Goal: Leave review/rating: Leave review/rating

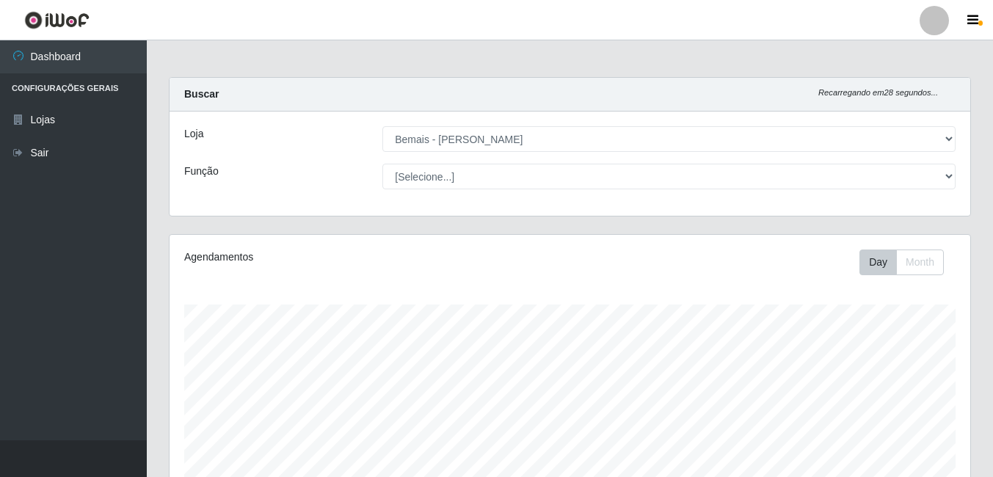
select select "230"
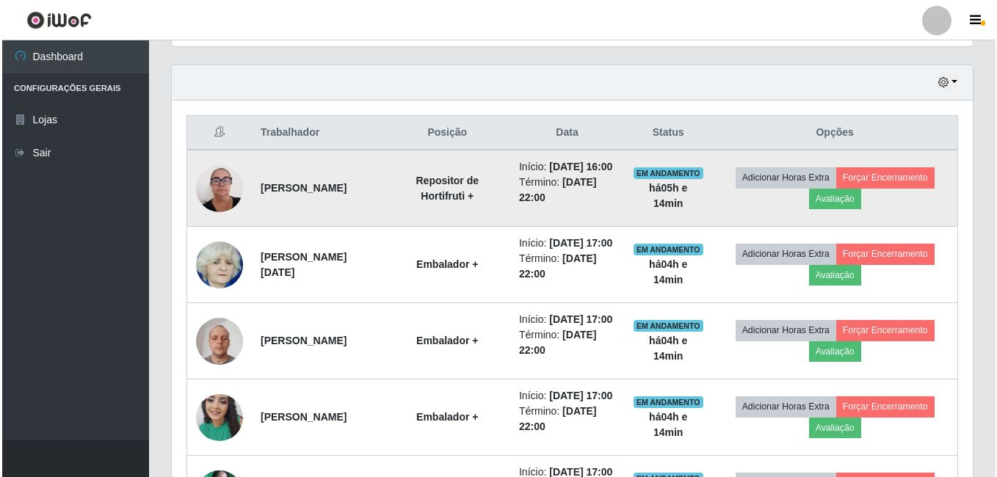
scroll to position [305, 801]
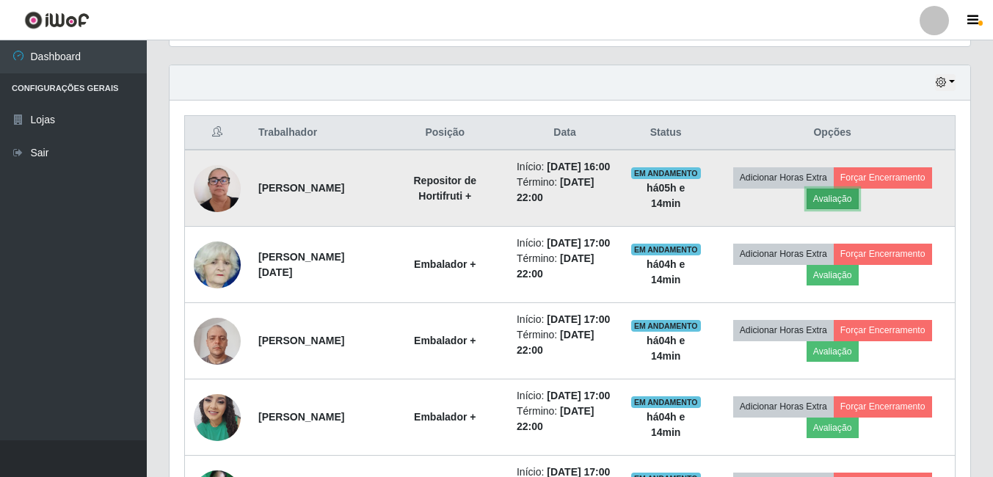
click at [838, 209] on button "Avaliação" at bounding box center [833, 199] width 52 height 21
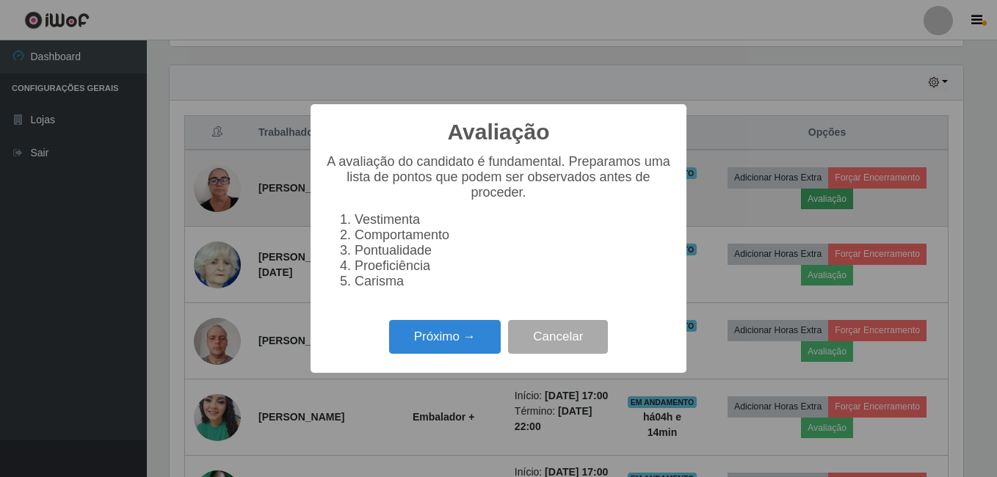
scroll to position [305, 793]
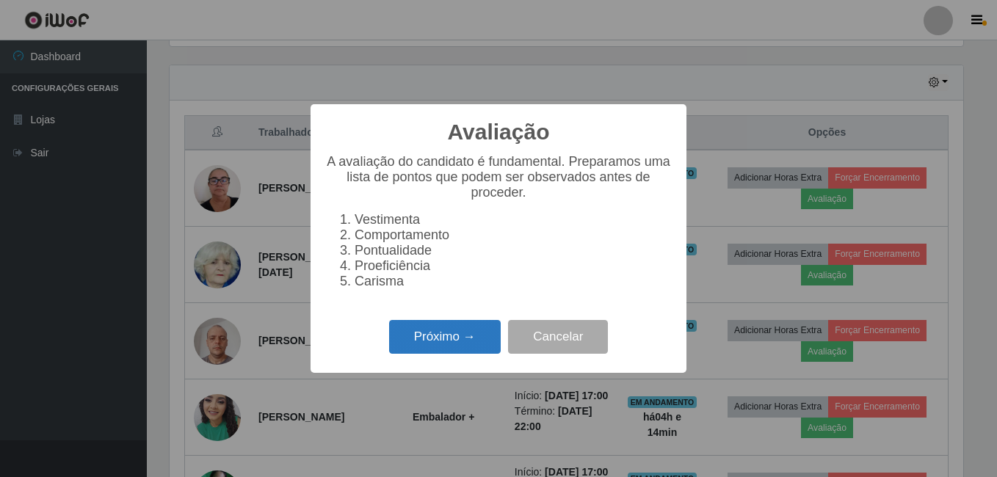
click at [430, 353] on button "Próximo →" at bounding box center [445, 337] width 112 height 34
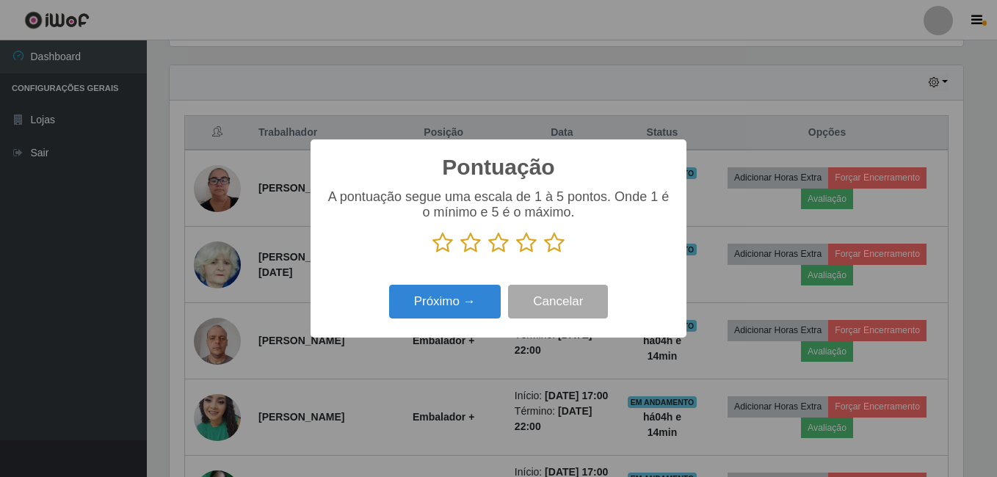
scroll to position [733681, 733192]
click at [560, 249] on icon at bounding box center [554, 243] width 21 height 22
click at [544, 254] on input "radio" at bounding box center [544, 254] width 0 height 0
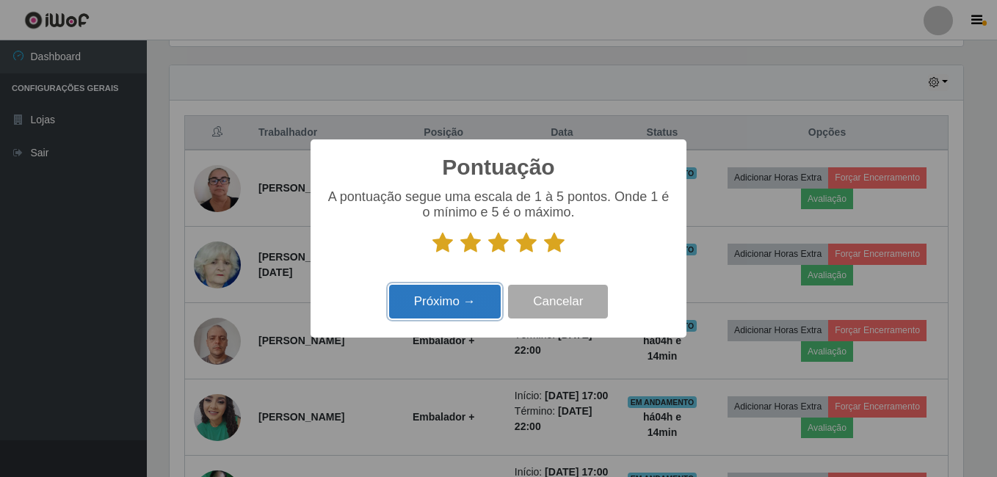
click at [450, 307] on button "Próximo →" at bounding box center [445, 302] width 112 height 34
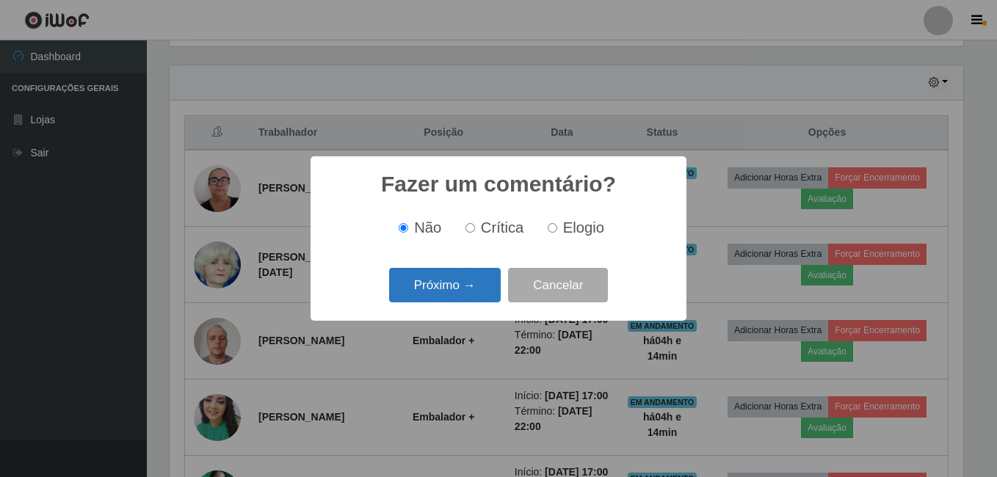
click at [437, 273] on button "Próximo →" at bounding box center [445, 285] width 112 height 34
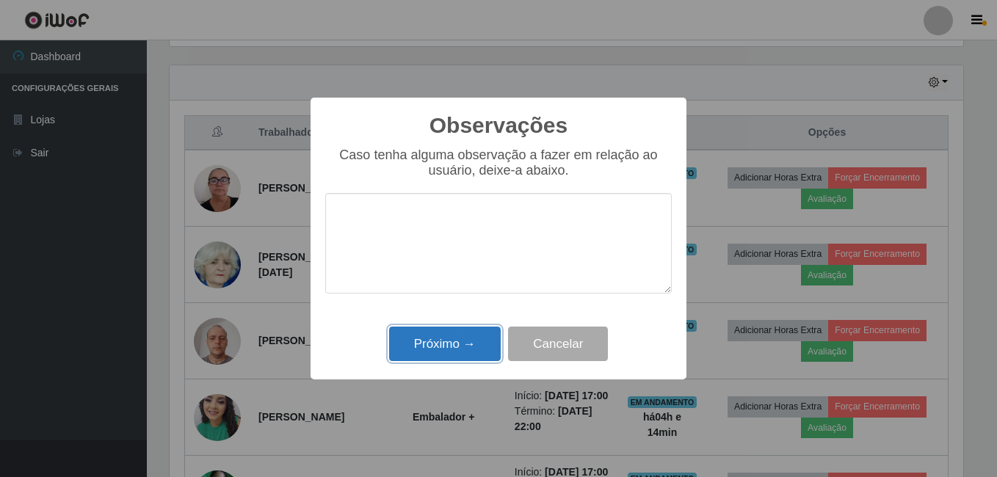
click at [429, 342] on button "Próximo →" at bounding box center [445, 344] width 112 height 34
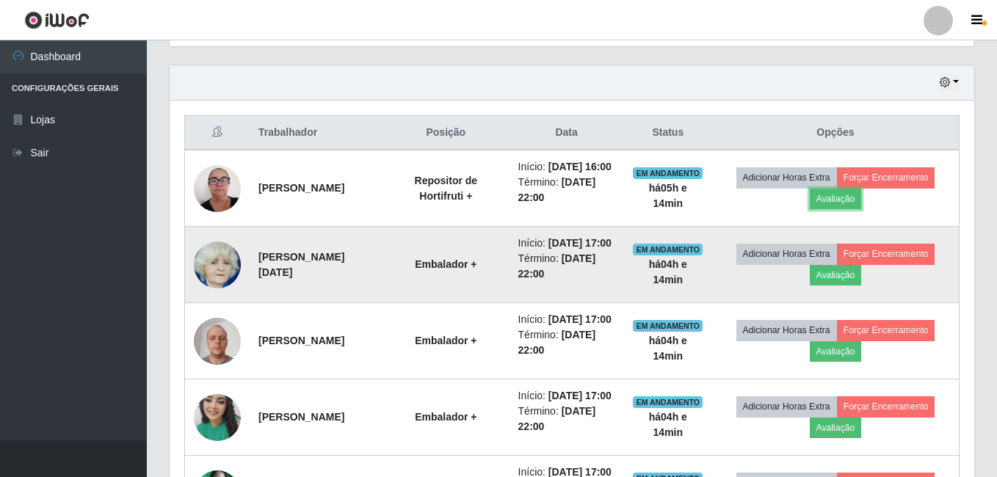
scroll to position [305, 801]
click at [852, 286] on button "Avaliação" at bounding box center [833, 275] width 52 height 21
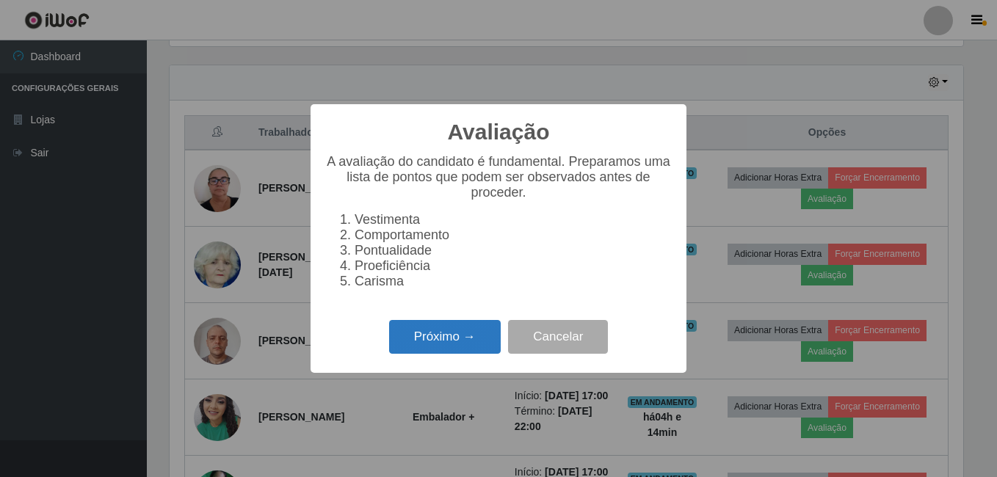
click at [487, 339] on button "Próximo →" at bounding box center [445, 337] width 112 height 34
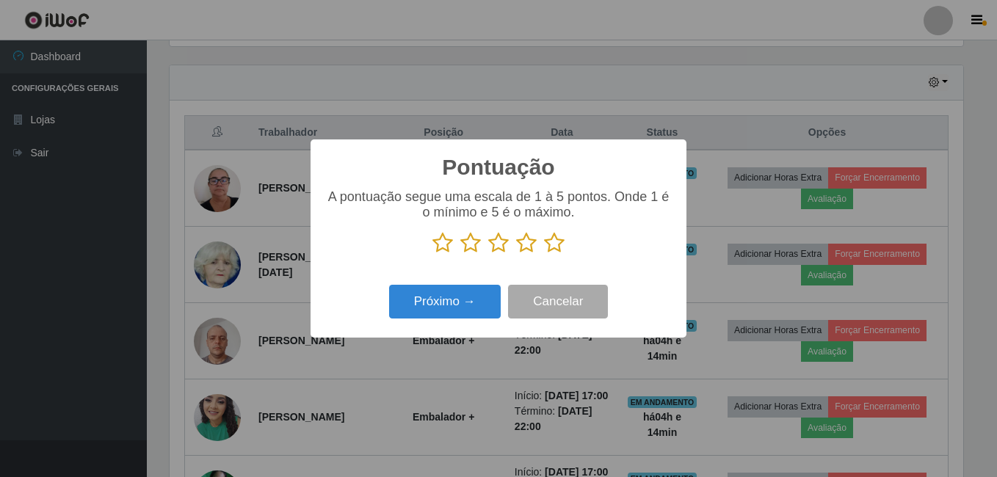
scroll to position [733681, 733192]
click at [562, 245] on icon at bounding box center [554, 243] width 21 height 22
click at [544, 254] on input "radio" at bounding box center [544, 254] width 0 height 0
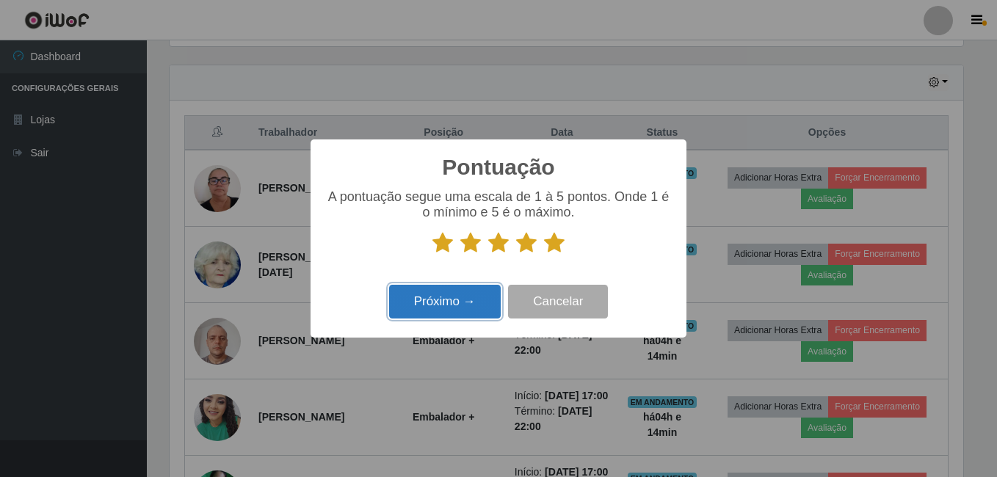
click at [465, 308] on button "Próximo →" at bounding box center [445, 302] width 112 height 34
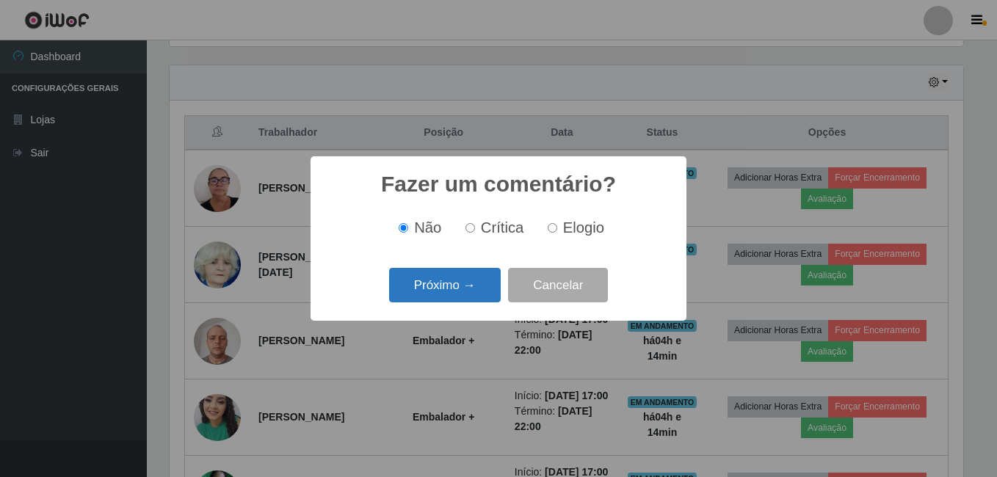
click at [446, 291] on button "Próximo →" at bounding box center [445, 285] width 112 height 34
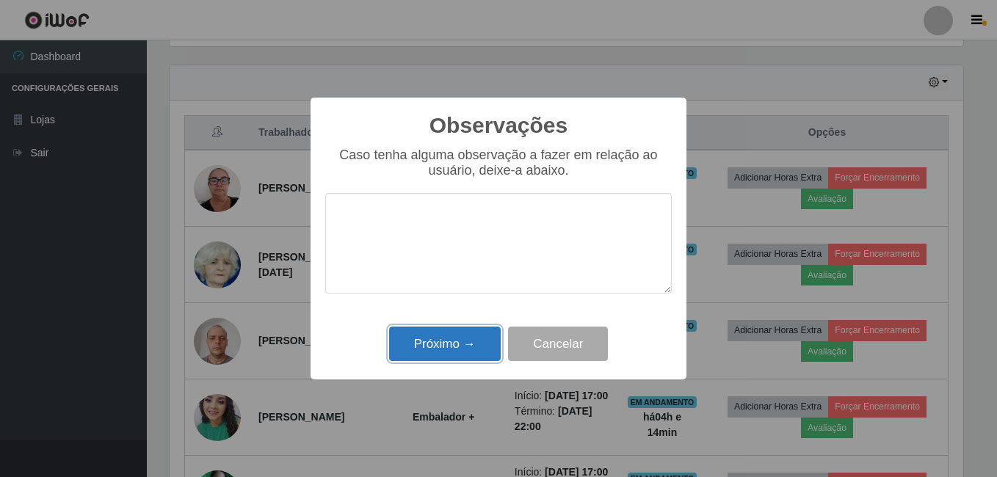
click at [440, 342] on button "Próximo →" at bounding box center [445, 344] width 112 height 34
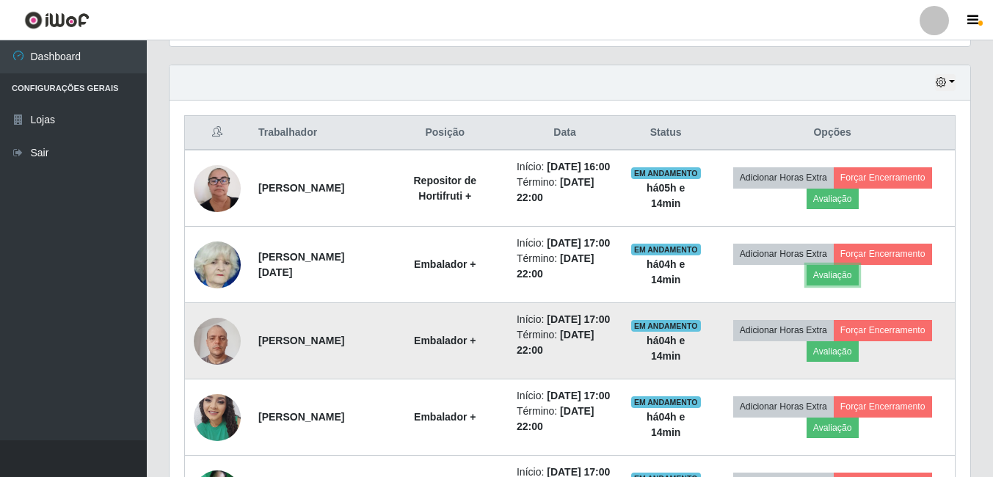
scroll to position [640, 0]
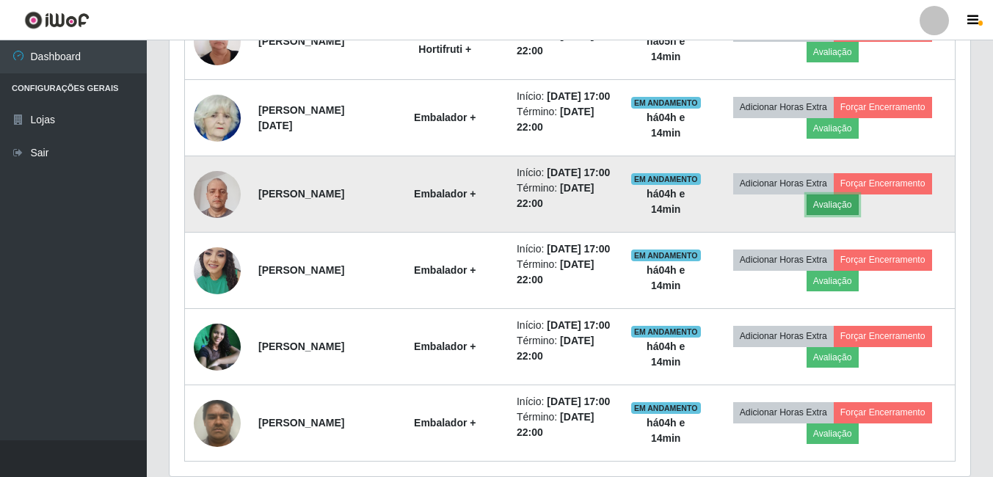
click at [844, 215] on button "Avaliação" at bounding box center [833, 205] width 52 height 21
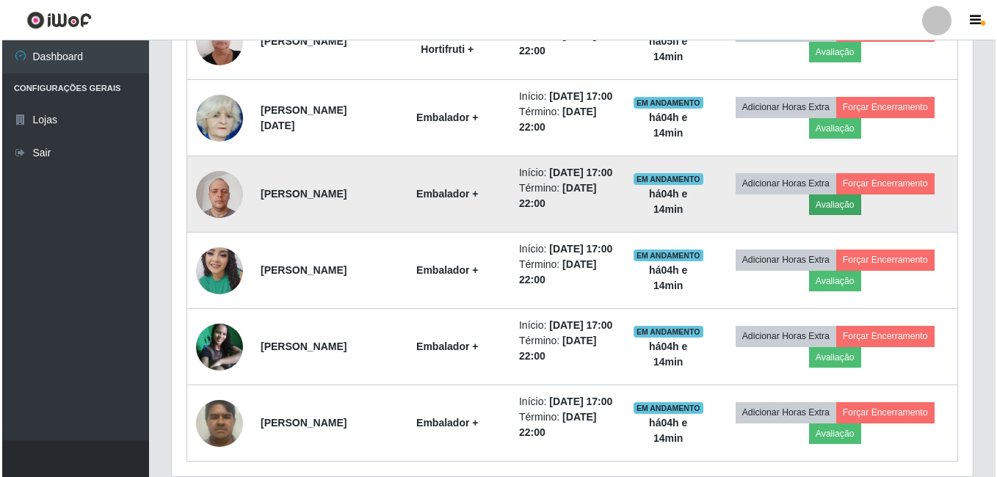
scroll to position [305, 793]
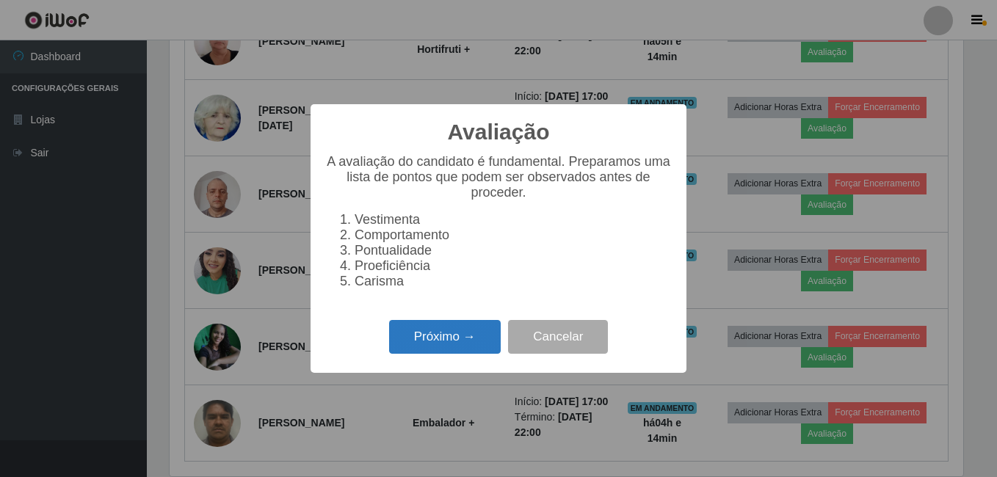
click at [438, 345] on button "Próximo →" at bounding box center [445, 337] width 112 height 34
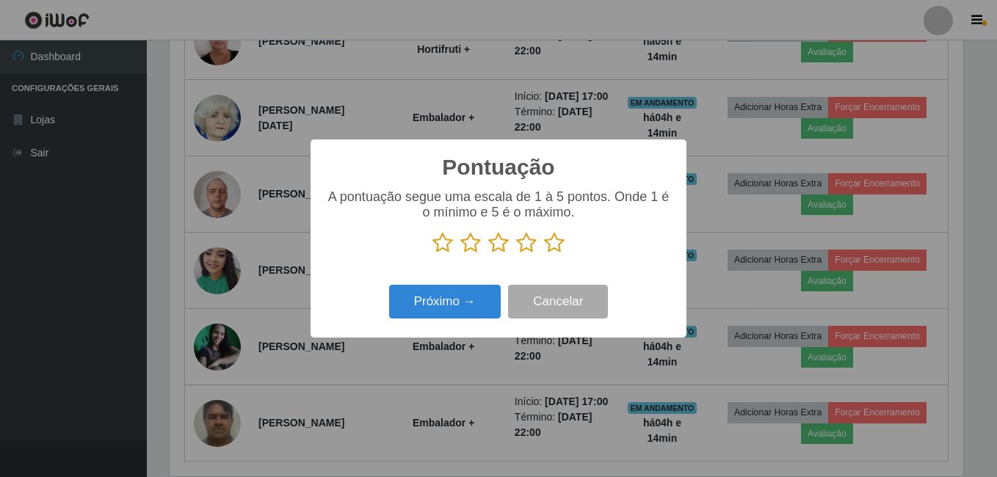
scroll to position [733681, 733192]
click at [556, 246] on icon at bounding box center [554, 243] width 21 height 22
click at [544, 254] on input "radio" at bounding box center [544, 254] width 0 height 0
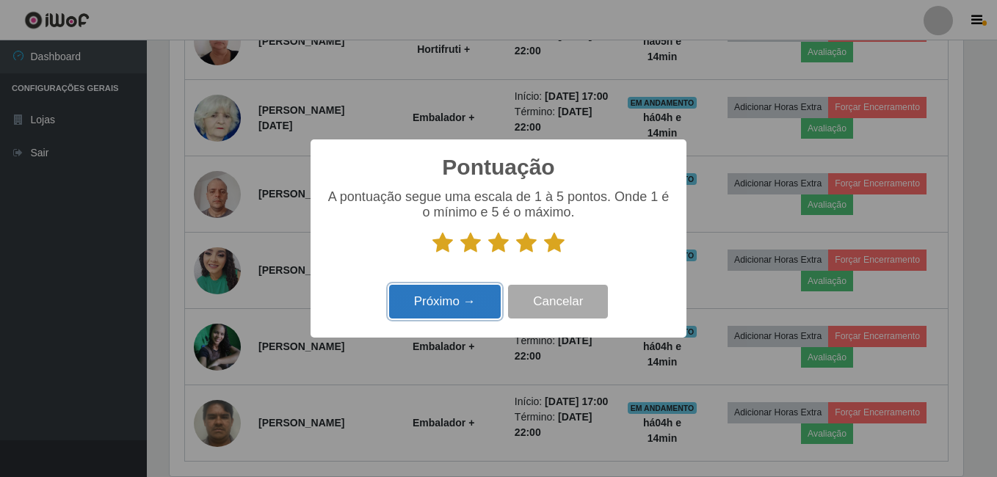
click at [443, 303] on button "Próximo →" at bounding box center [445, 302] width 112 height 34
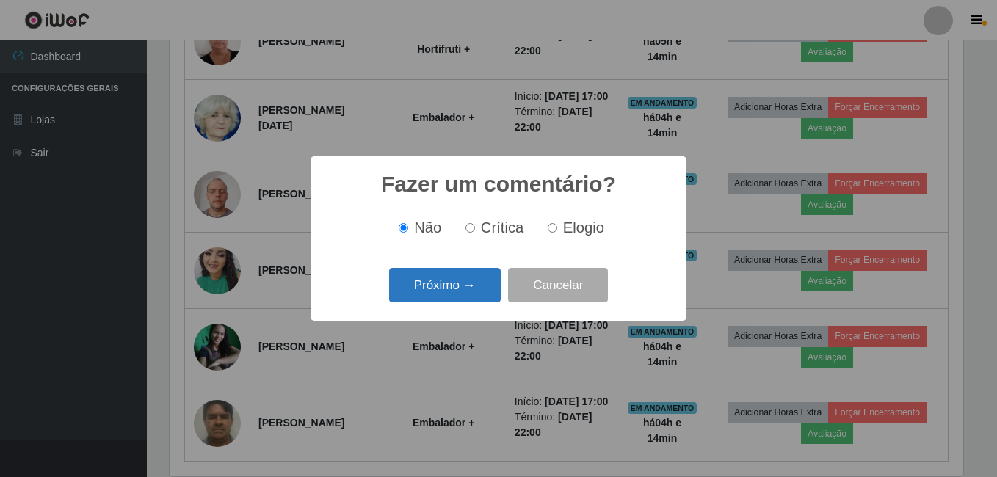
click at [454, 298] on button "Próximo →" at bounding box center [445, 285] width 112 height 34
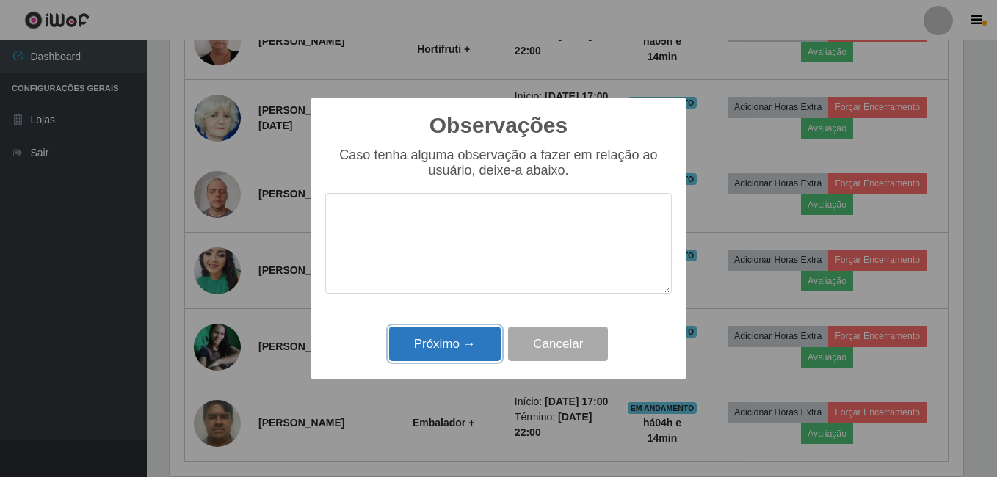
click at [451, 343] on button "Próximo →" at bounding box center [445, 344] width 112 height 34
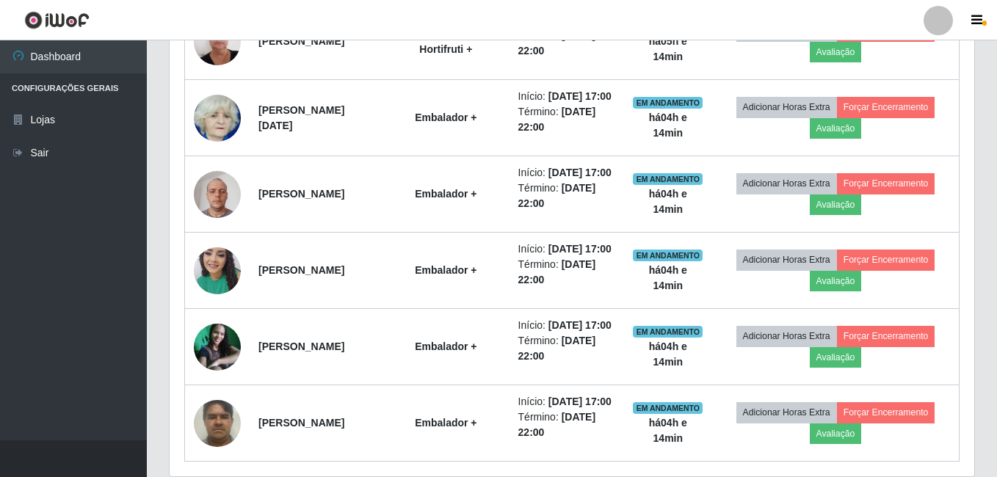
scroll to position [305, 801]
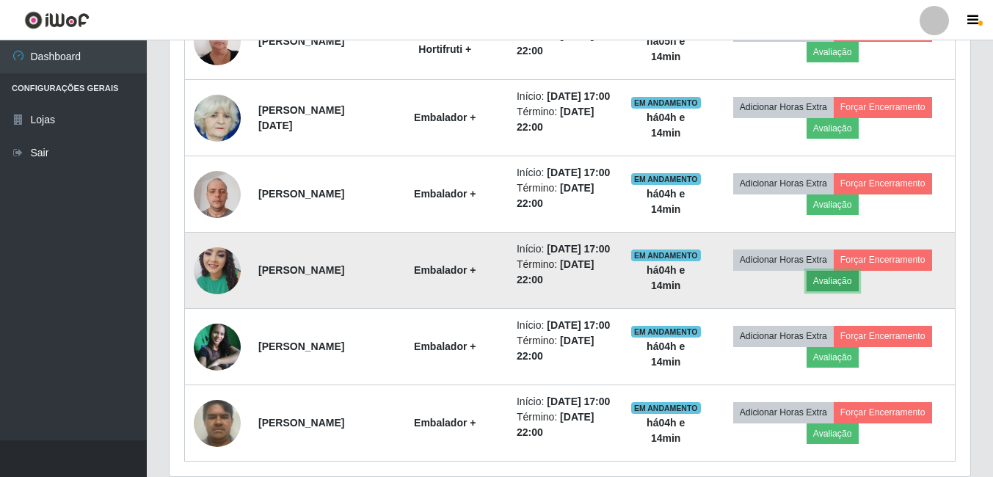
click at [837, 291] on button "Avaliação" at bounding box center [833, 281] width 52 height 21
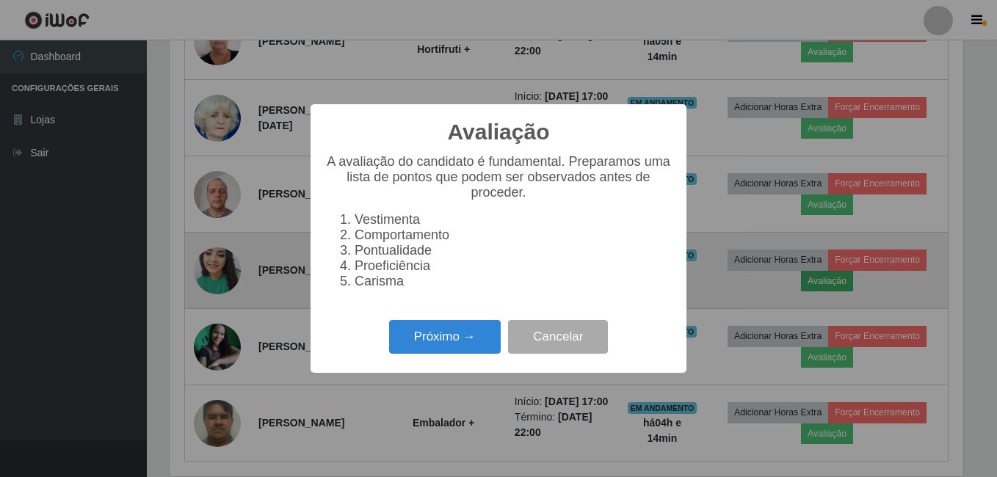
scroll to position [305, 793]
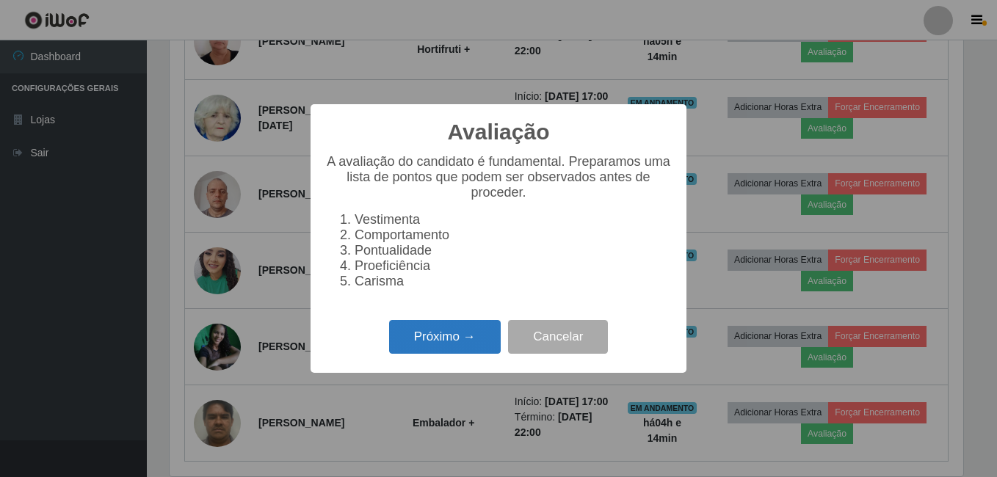
click at [452, 343] on button "Próximo →" at bounding box center [445, 337] width 112 height 34
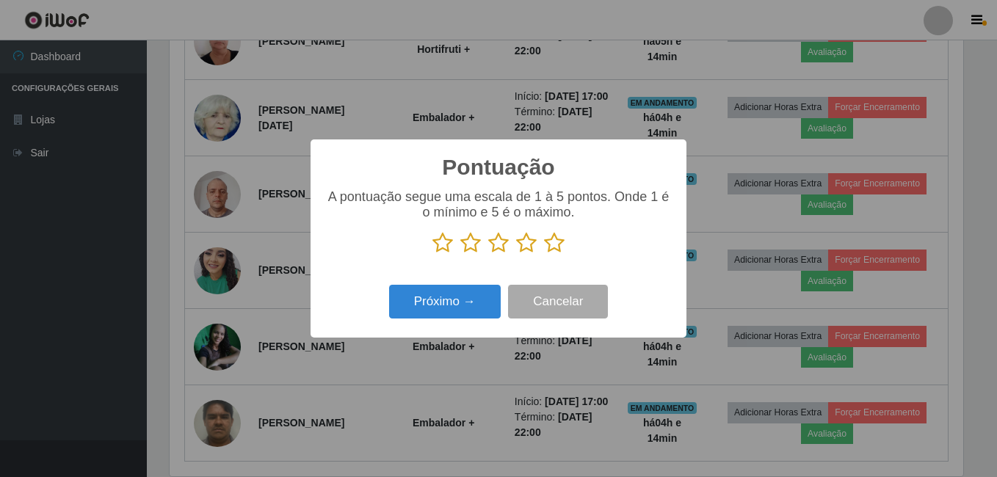
click at [560, 248] on icon at bounding box center [554, 243] width 21 height 22
click at [544, 254] on input "radio" at bounding box center [544, 254] width 0 height 0
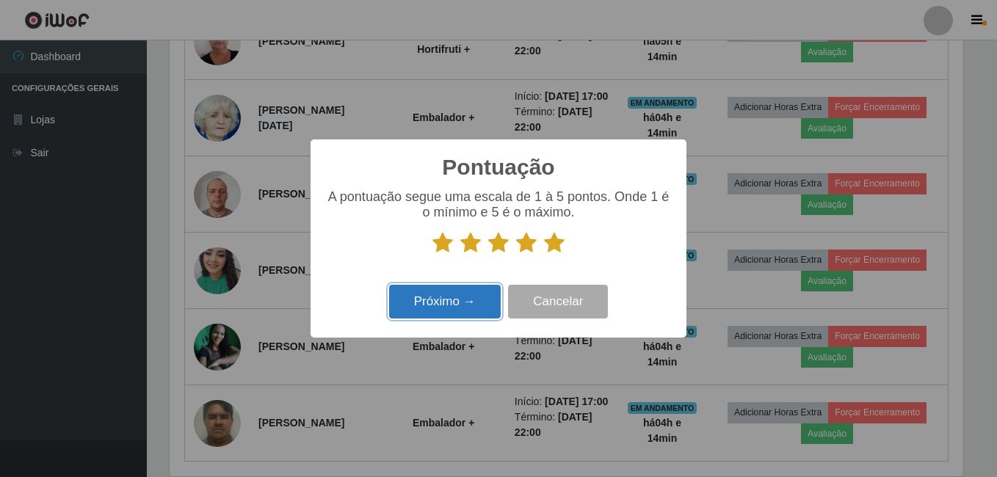
click at [468, 304] on button "Próximo →" at bounding box center [445, 302] width 112 height 34
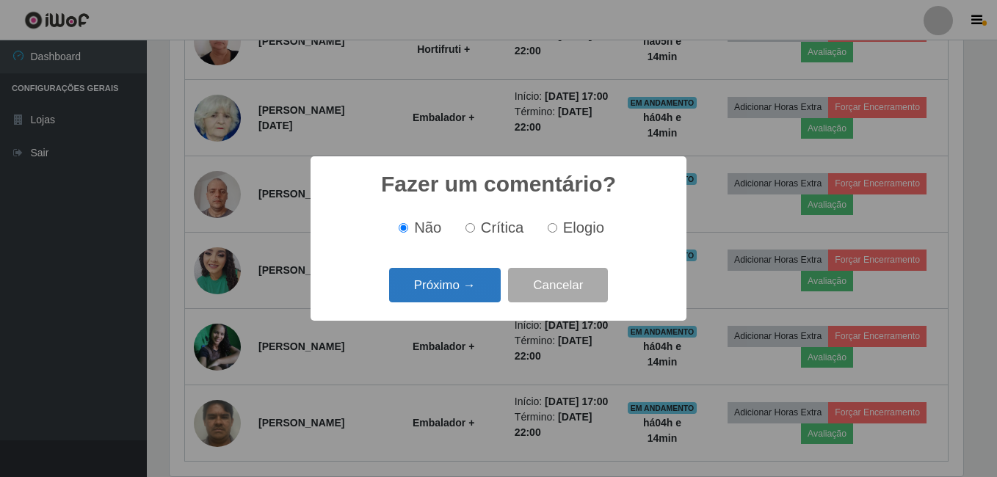
click at [468, 291] on button "Próximo →" at bounding box center [445, 285] width 112 height 34
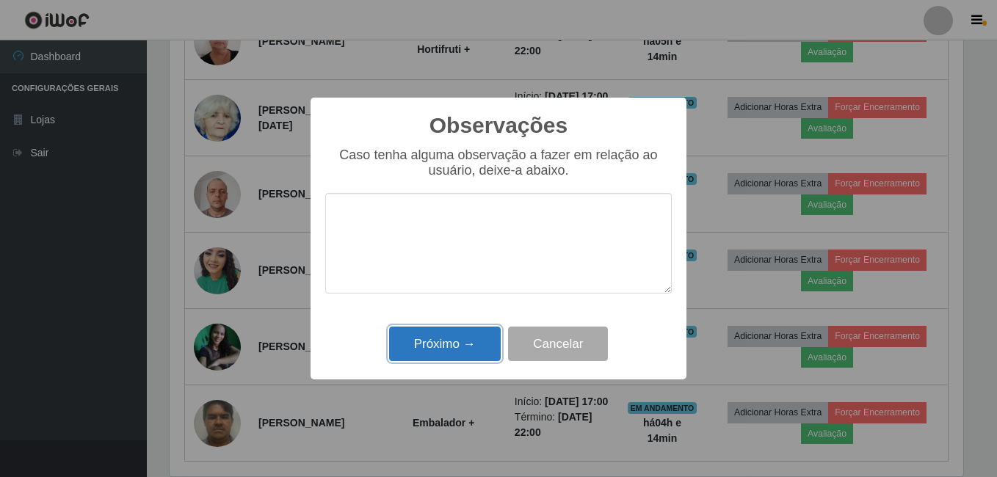
click at [454, 338] on button "Próximo →" at bounding box center [445, 344] width 112 height 34
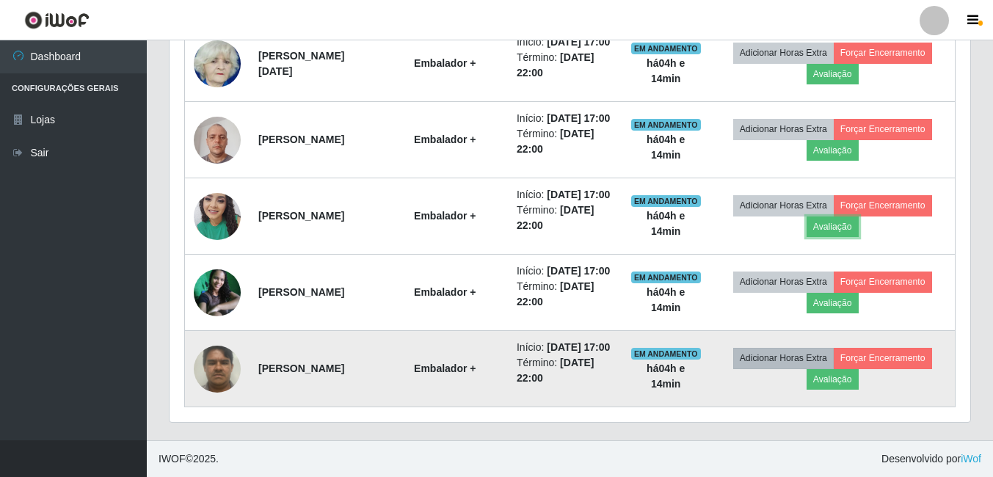
scroll to position [787, 0]
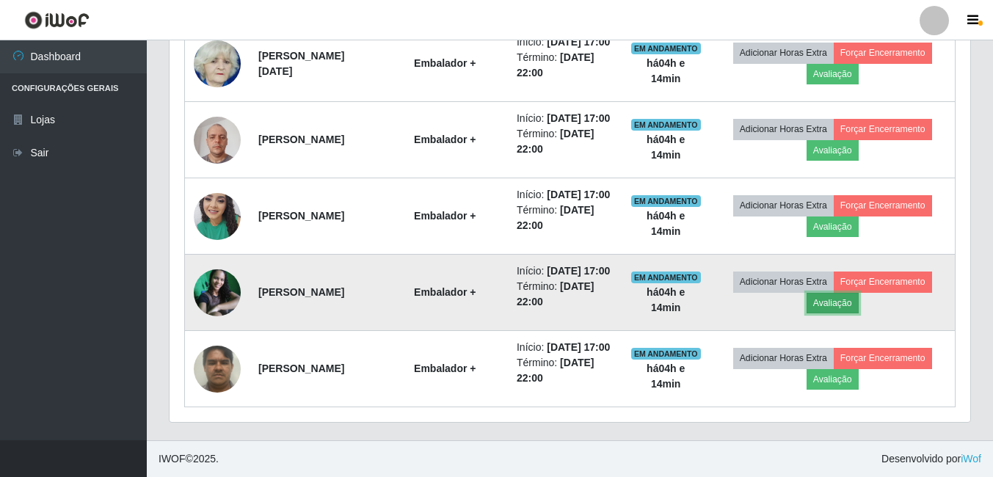
click at [854, 293] on button "Avaliação" at bounding box center [833, 303] width 52 height 21
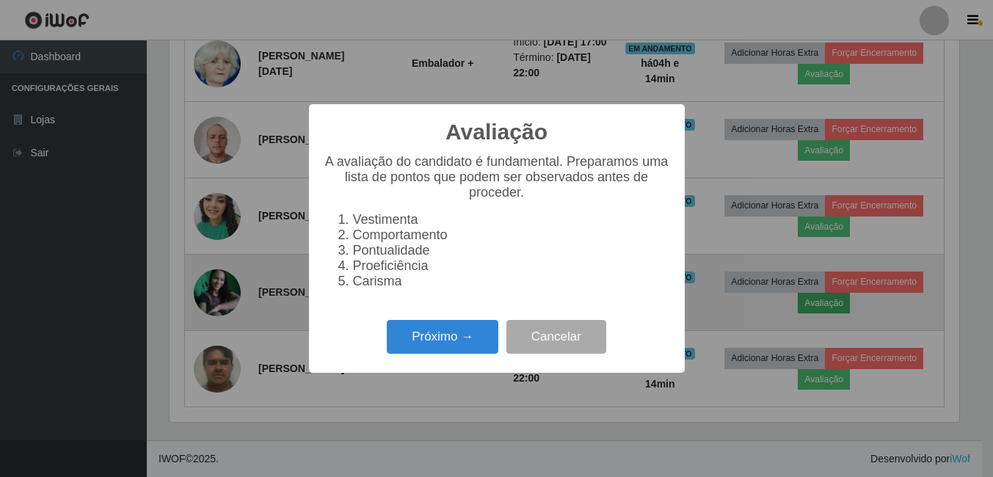
scroll to position [0, 0]
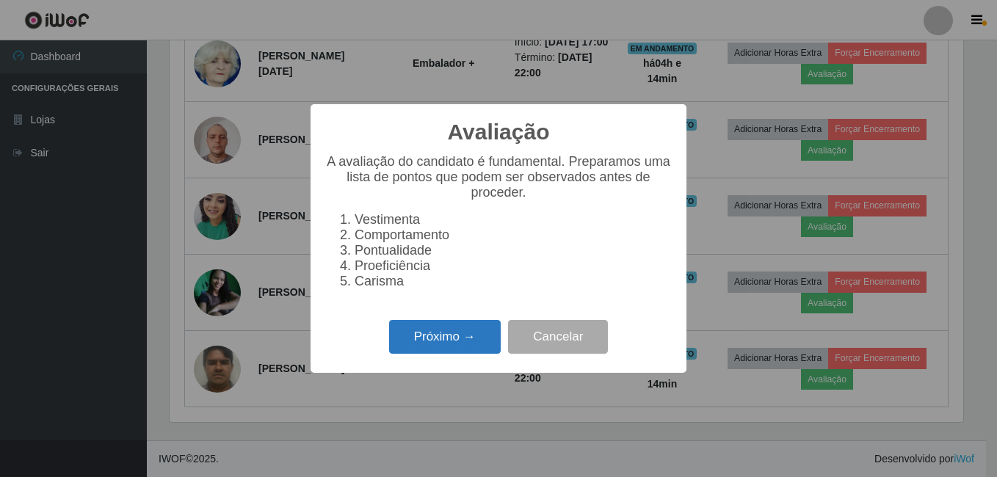
click at [437, 342] on button "Próximo →" at bounding box center [445, 337] width 112 height 34
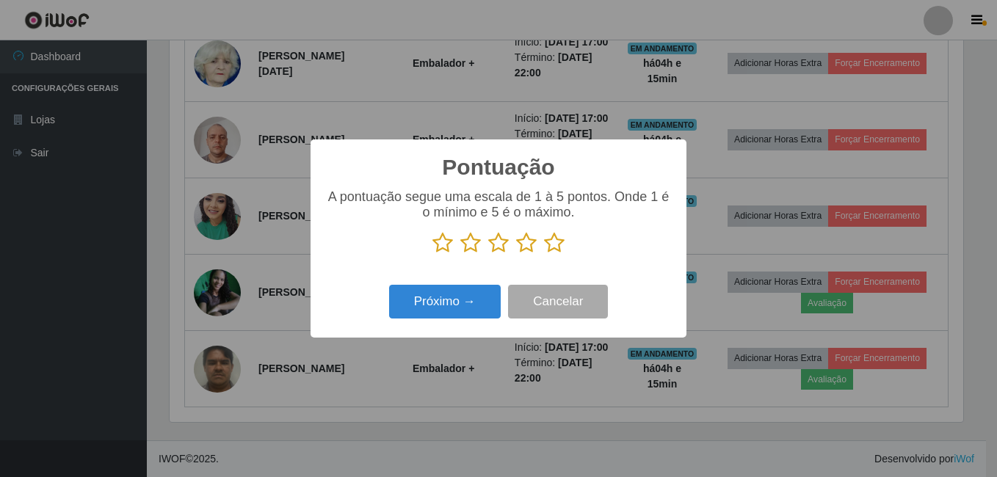
click at [556, 249] on icon at bounding box center [554, 243] width 21 height 22
click at [544, 254] on input "radio" at bounding box center [544, 254] width 0 height 0
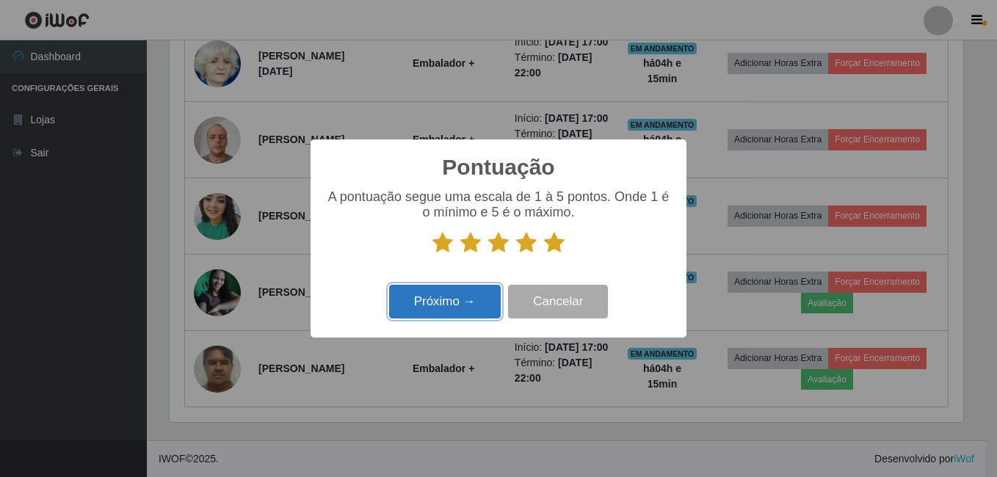
click at [457, 313] on button "Próximo →" at bounding box center [445, 302] width 112 height 34
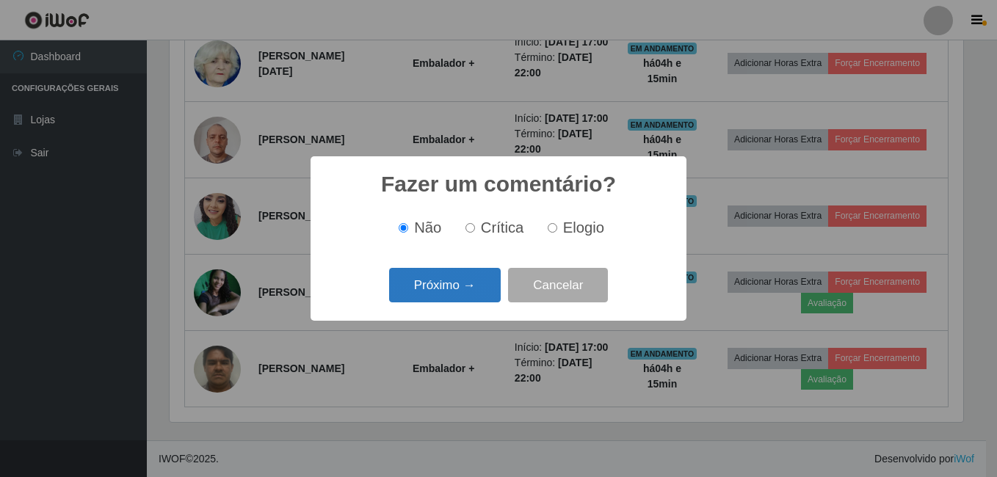
click at [474, 294] on button "Próximo →" at bounding box center [445, 285] width 112 height 34
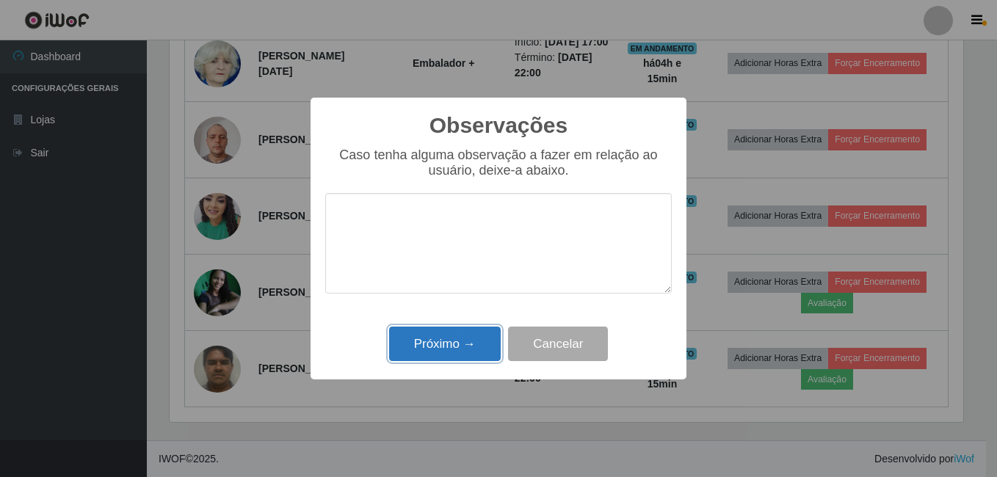
click at [462, 345] on button "Próximo →" at bounding box center [445, 344] width 112 height 34
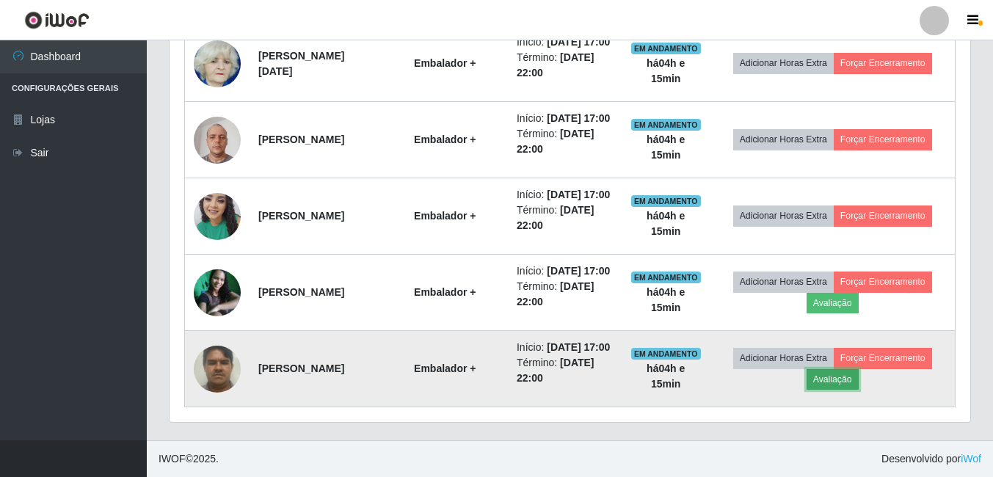
click at [846, 370] on button "Avaliação" at bounding box center [833, 379] width 52 height 21
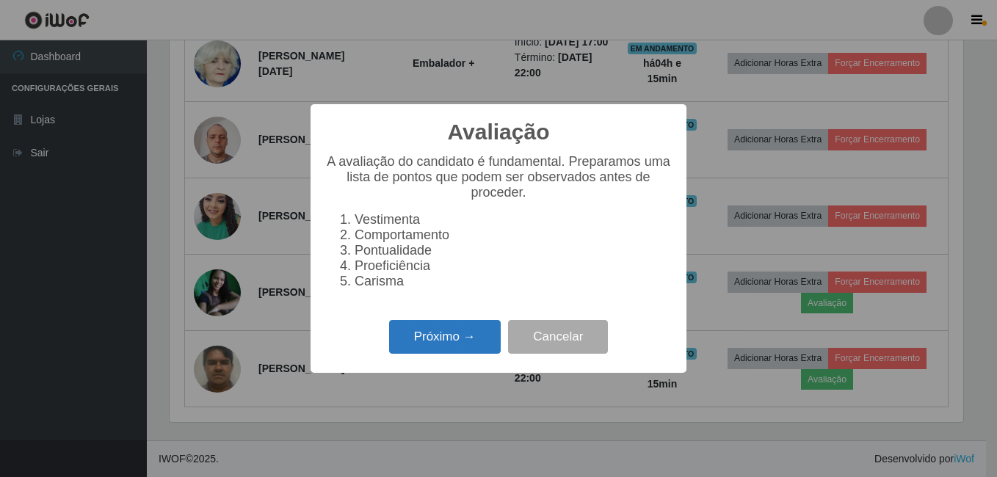
click at [441, 347] on button "Próximo →" at bounding box center [445, 337] width 112 height 34
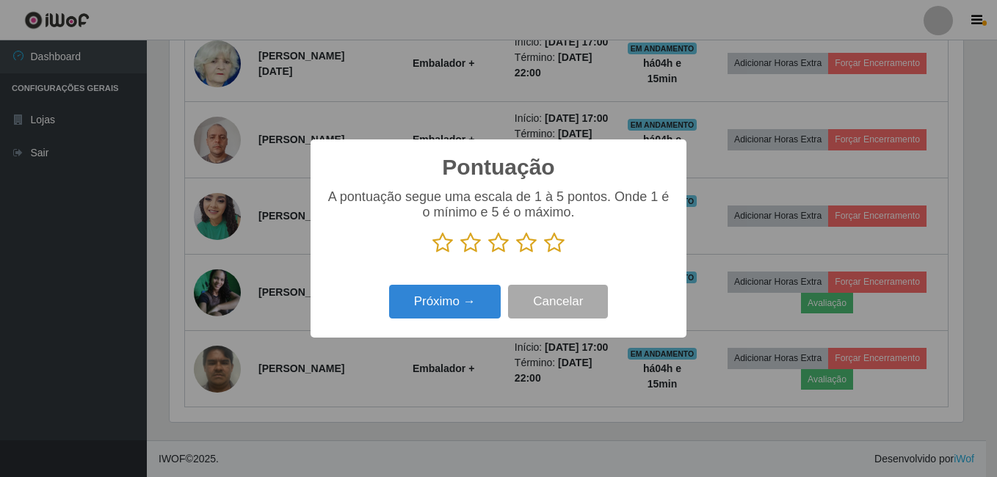
click at [551, 243] on icon at bounding box center [554, 243] width 21 height 22
click at [544, 254] on input "radio" at bounding box center [544, 254] width 0 height 0
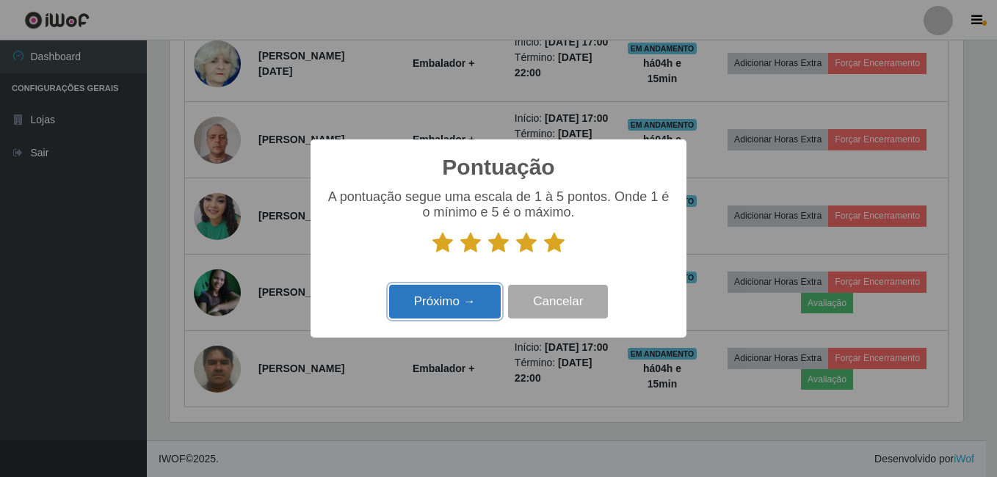
click at [464, 303] on button "Próximo →" at bounding box center [445, 302] width 112 height 34
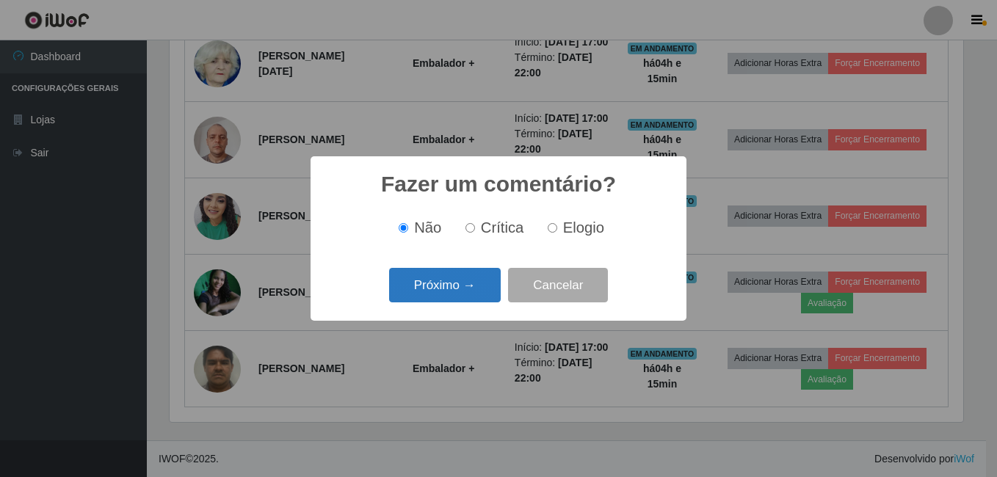
click at [466, 299] on button "Próximo →" at bounding box center [445, 285] width 112 height 34
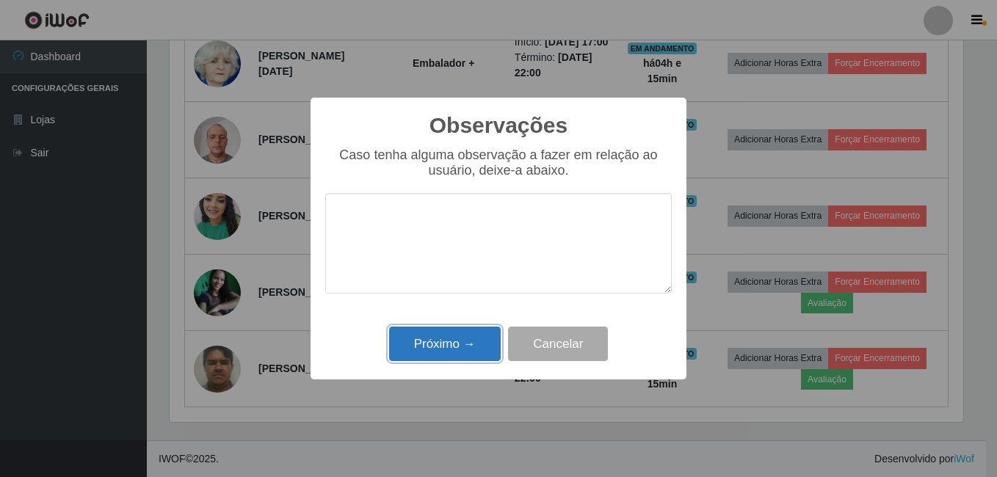
click at [461, 344] on button "Próximo →" at bounding box center [445, 344] width 112 height 34
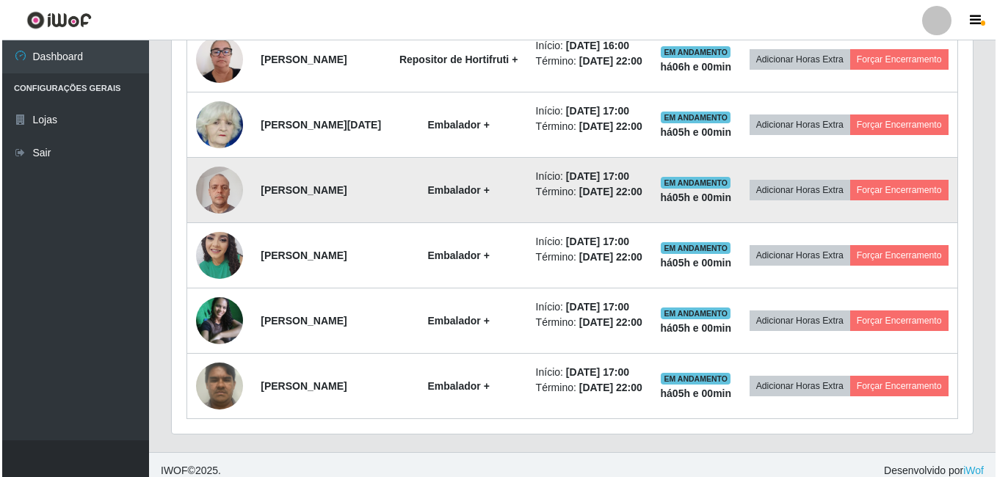
scroll to position [713, 0]
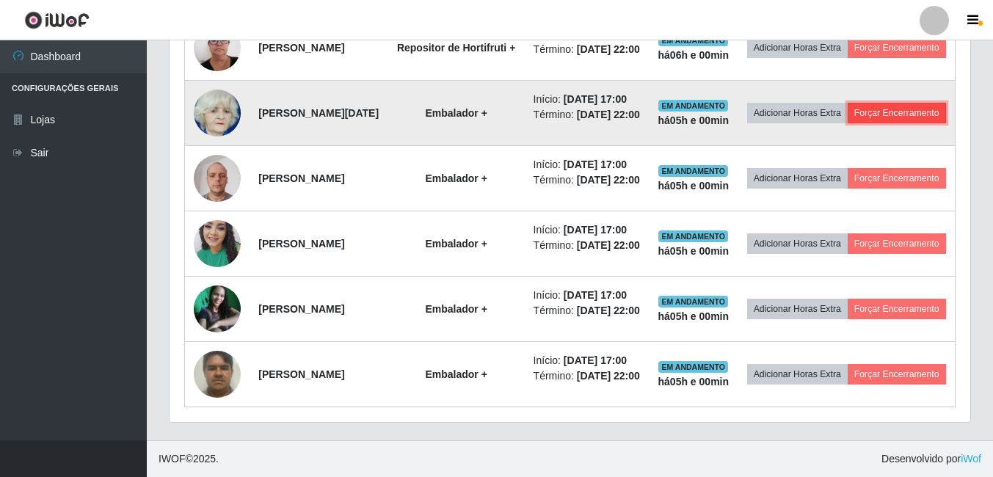
click at [848, 103] on button "Forçar Encerramento" at bounding box center [897, 113] width 98 height 21
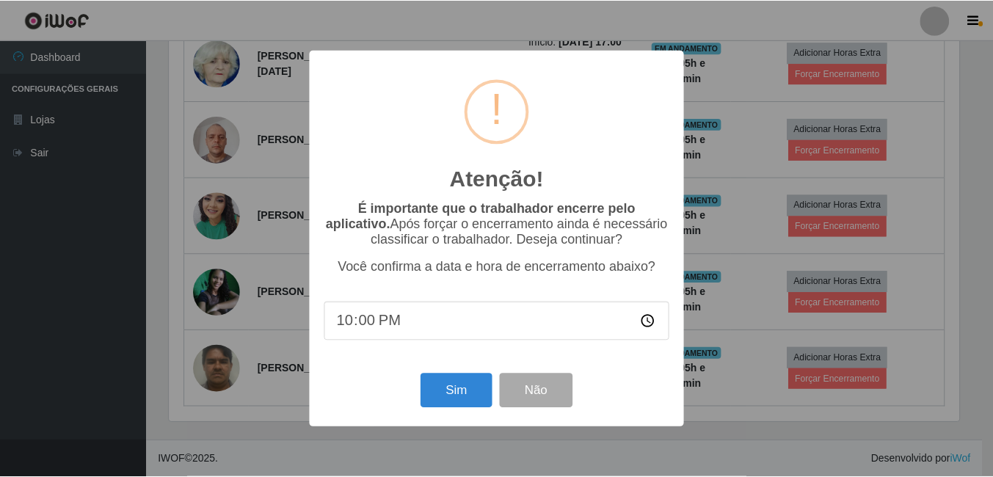
scroll to position [305, 793]
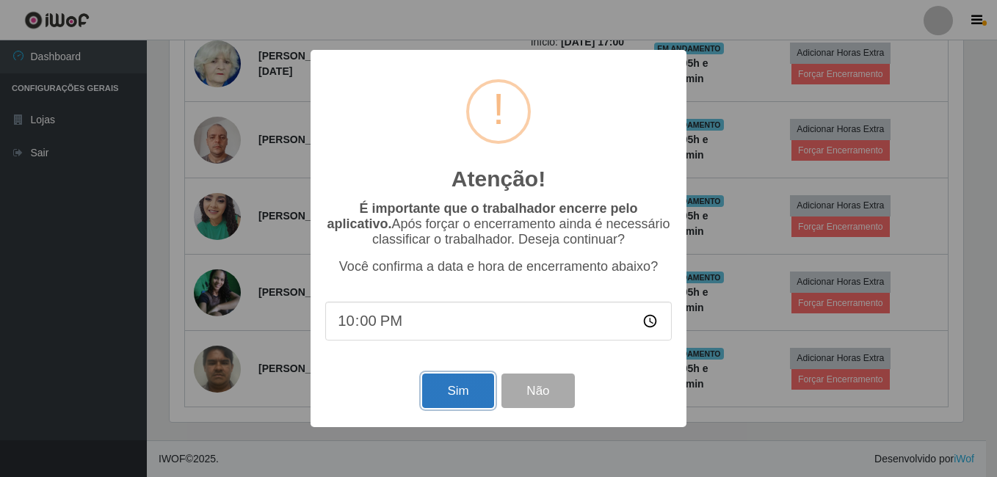
click at [447, 403] on button "Sim" at bounding box center [457, 391] width 71 height 34
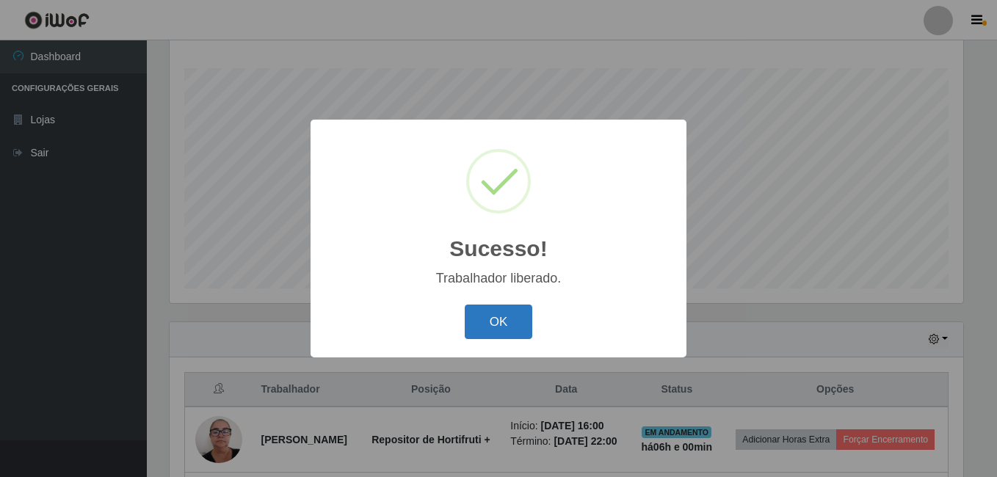
click at [486, 316] on button "OK" at bounding box center [499, 322] width 68 height 34
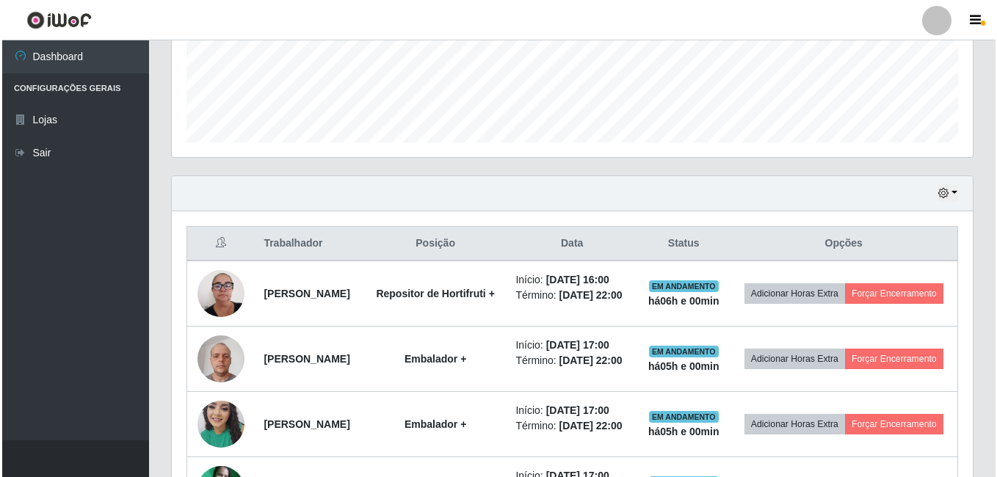
scroll to position [383, 0]
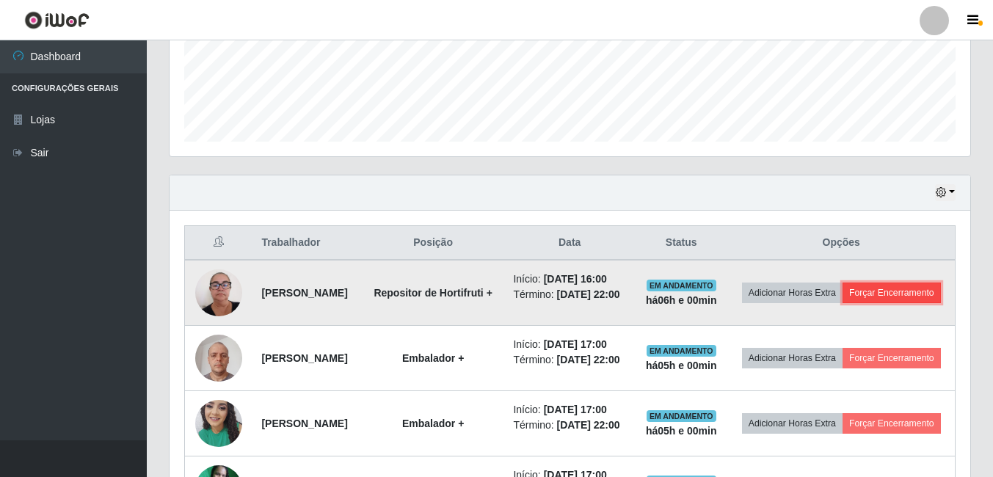
click at [843, 303] on button "Forçar Encerramento" at bounding box center [892, 293] width 98 height 21
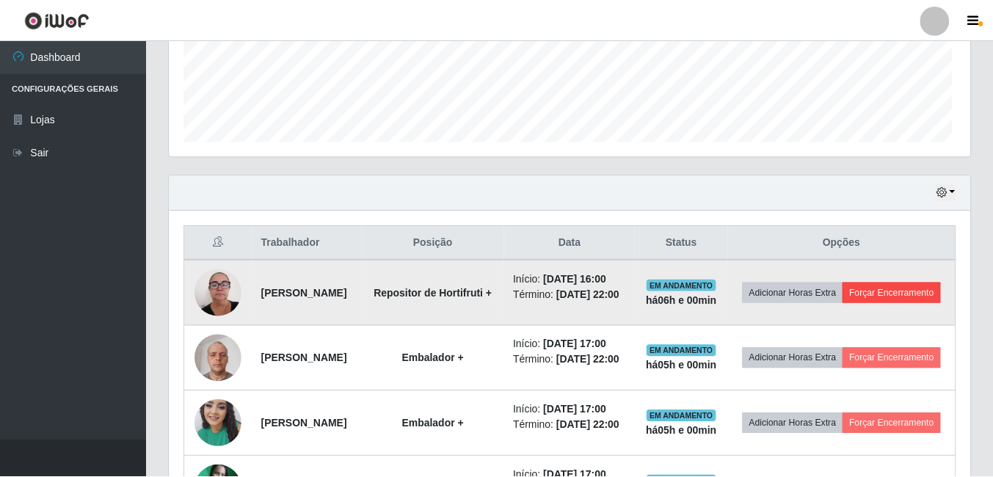
scroll to position [305, 793]
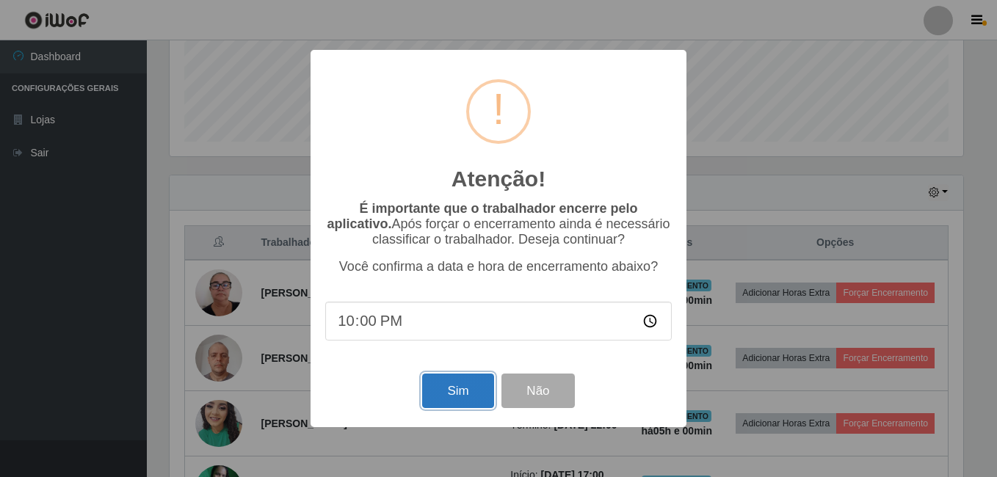
click at [456, 401] on button "Sim" at bounding box center [457, 391] width 71 height 34
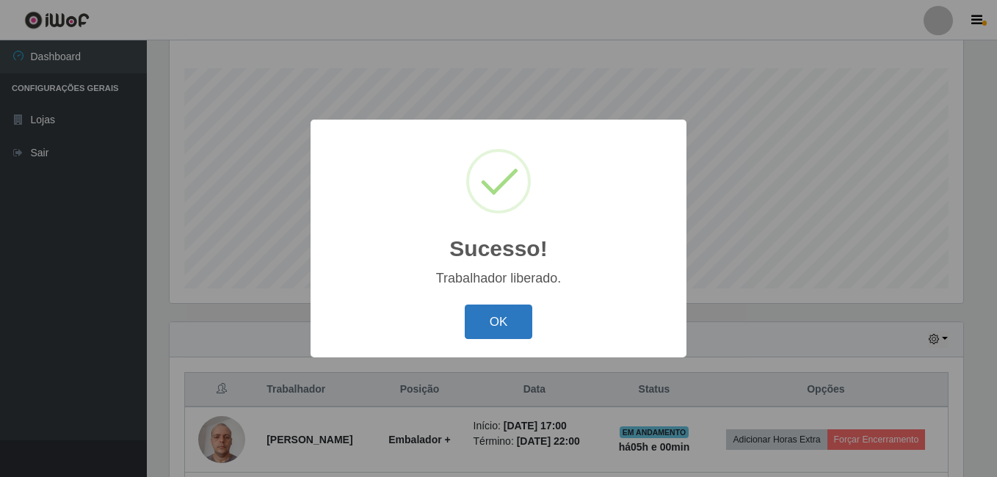
click at [498, 327] on button "OK" at bounding box center [499, 322] width 68 height 34
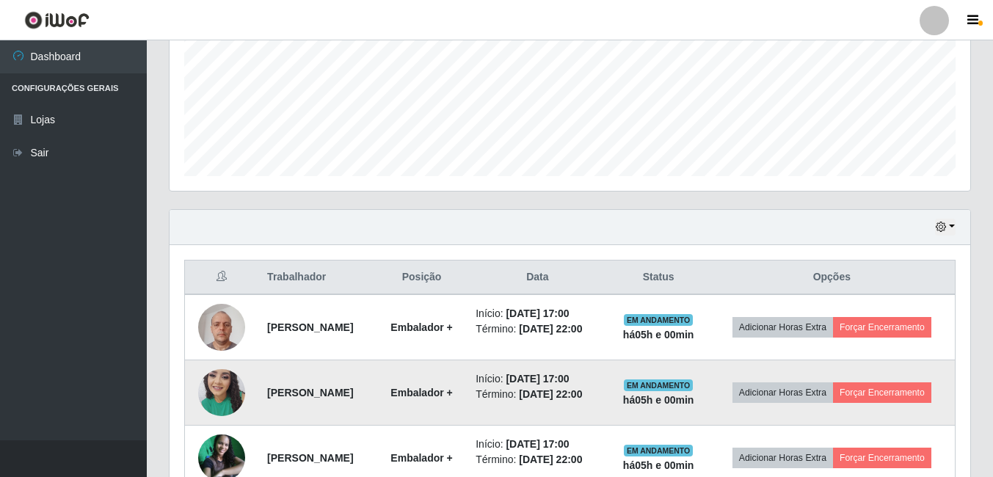
scroll to position [383, 0]
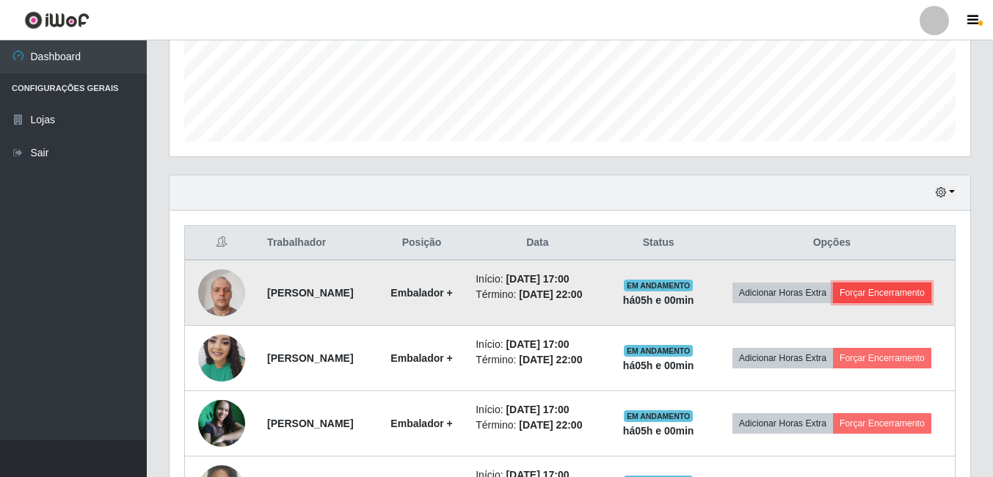
click at [833, 303] on button "Forçar Encerramento" at bounding box center [882, 293] width 98 height 21
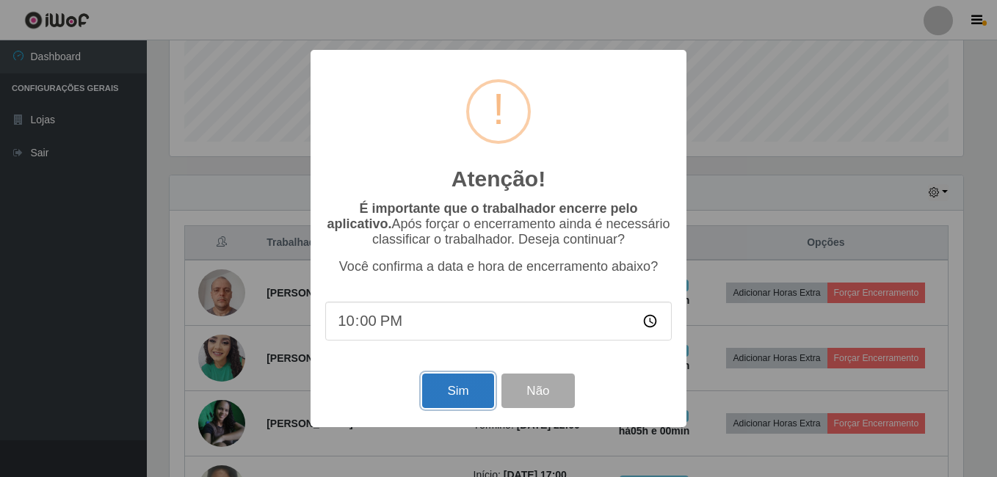
click at [465, 391] on button "Sim" at bounding box center [457, 391] width 71 height 34
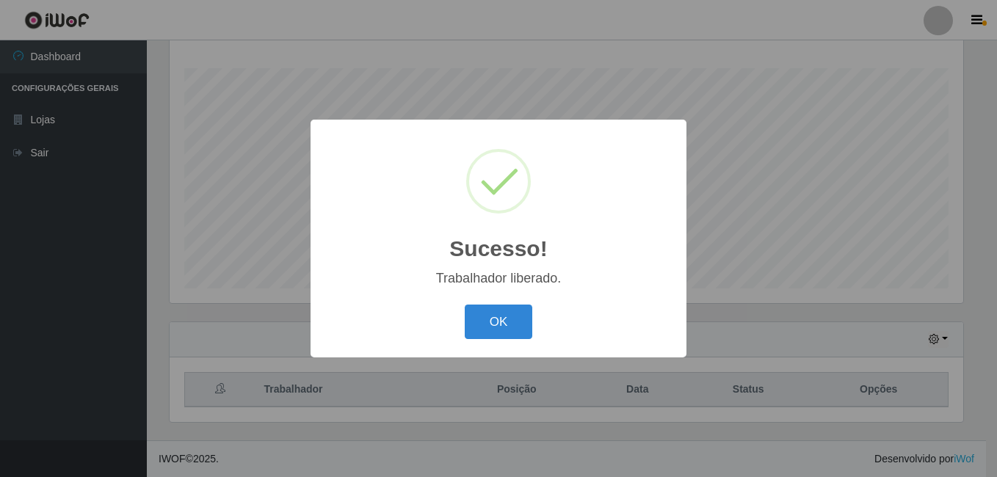
scroll to position [733681, 733192]
click at [512, 325] on button "OK" at bounding box center [499, 322] width 68 height 34
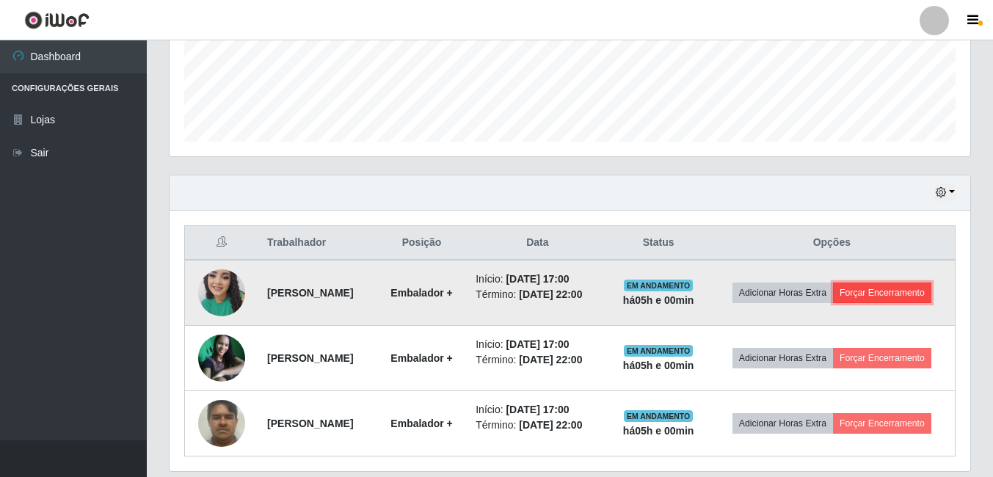
click at [833, 303] on button "Forçar Encerramento" at bounding box center [882, 293] width 98 height 21
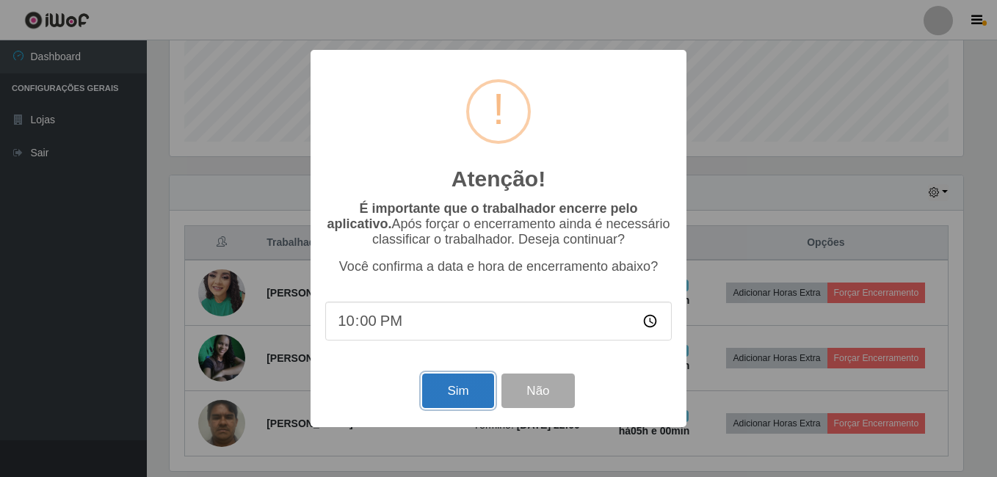
click at [449, 392] on button "Sim" at bounding box center [457, 391] width 71 height 34
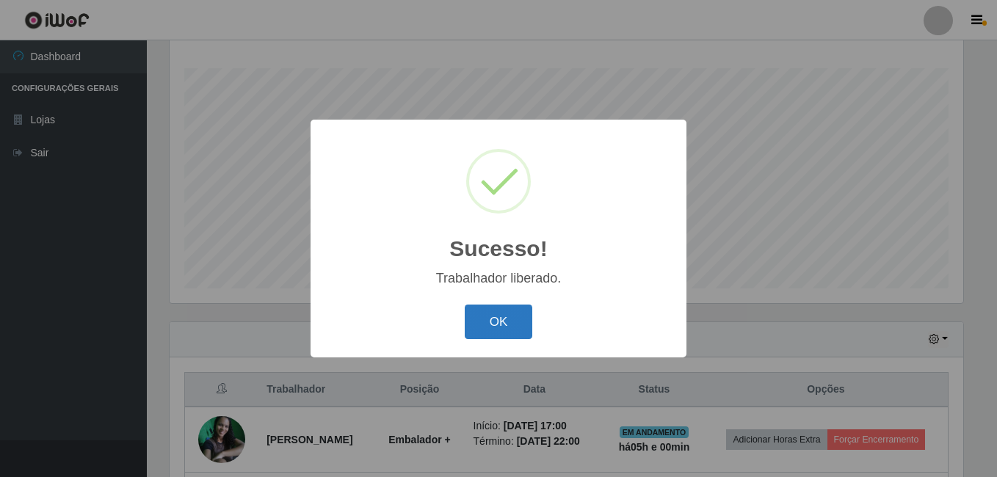
click at [499, 332] on button "OK" at bounding box center [499, 322] width 68 height 34
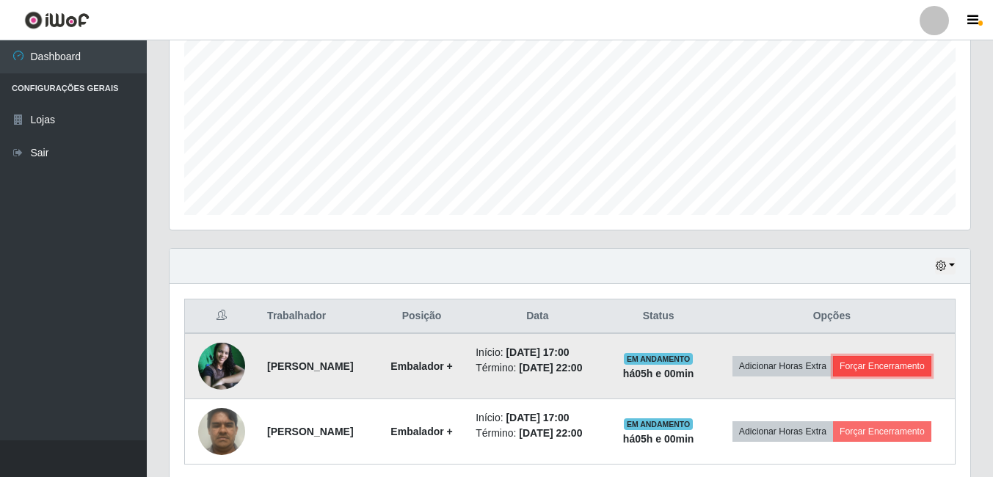
click at [833, 377] on button "Forçar Encerramento" at bounding box center [882, 366] width 98 height 21
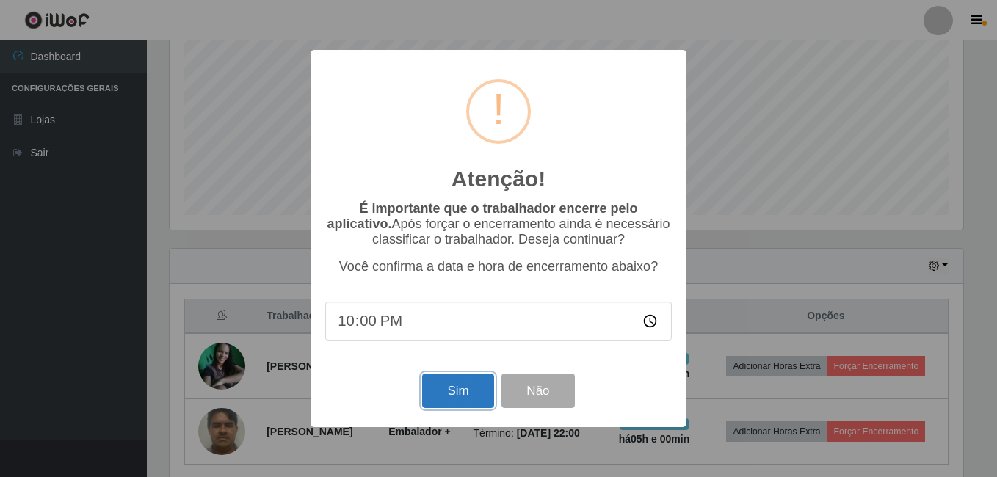
click at [462, 401] on button "Sim" at bounding box center [457, 391] width 71 height 34
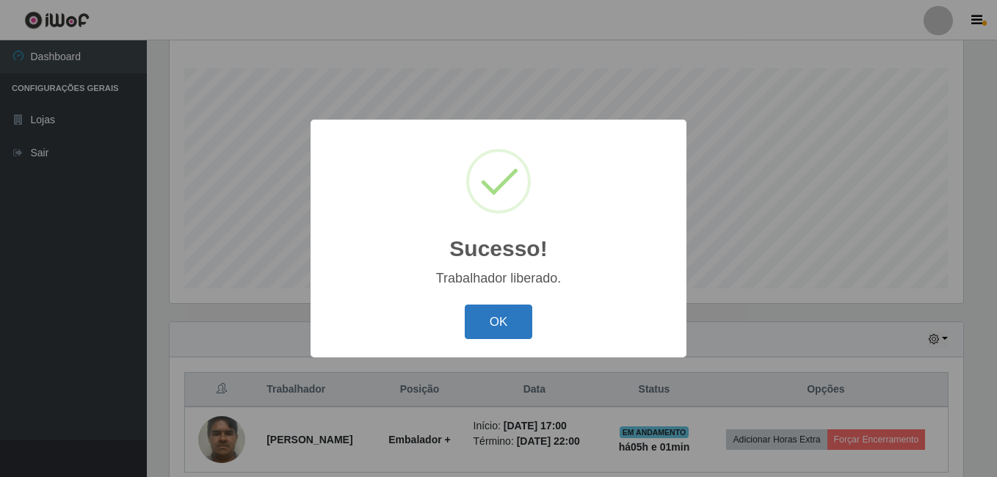
click at [482, 312] on button "OK" at bounding box center [499, 322] width 68 height 34
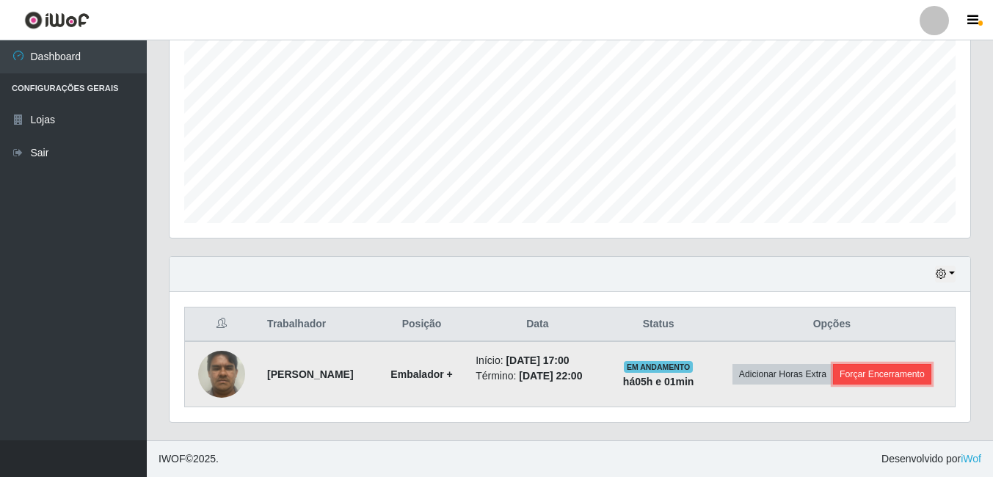
click at [833, 377] on button "Forçar Encerramento" at bounding box center [882, 374] width 98 height 21
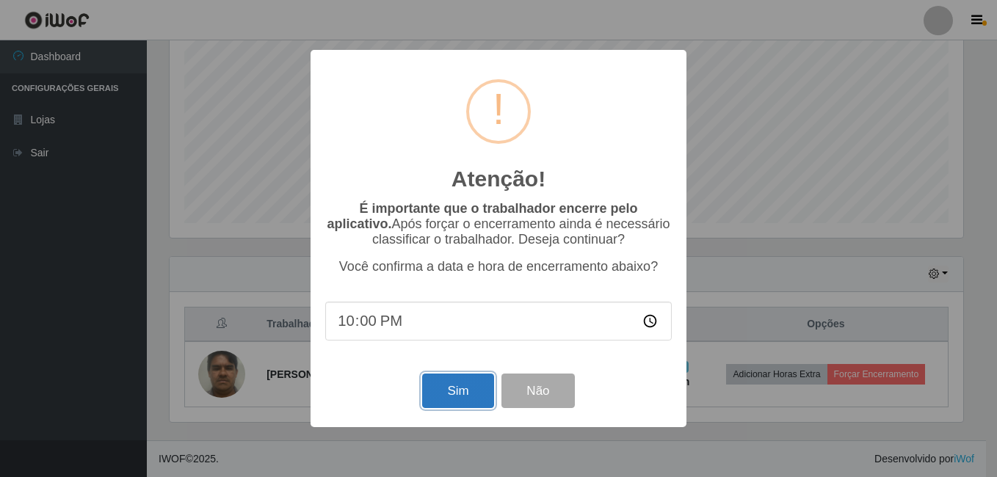
click at [459, 387] on button "Sim" at bounding box center [457, 391] width 71 height 34
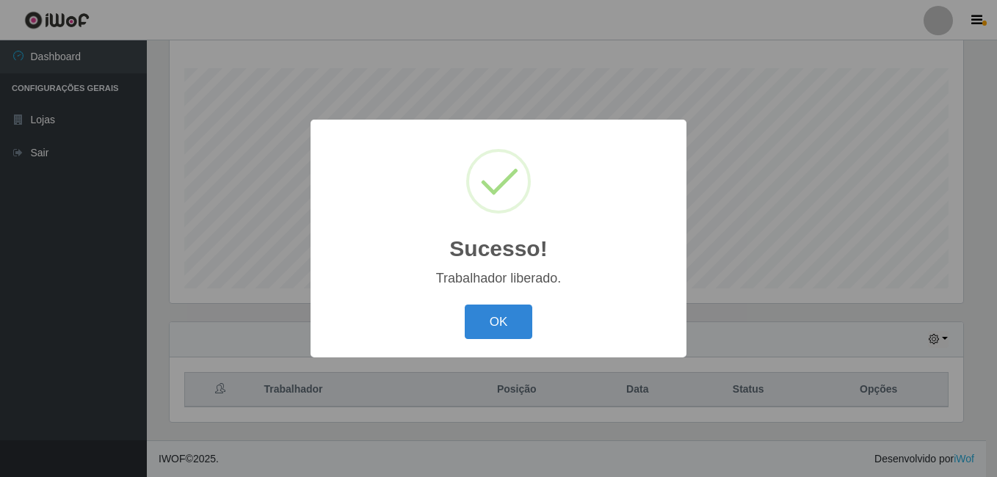
drag, startPoint x: 497, startPoint y: 320, endPoint x: 550, endPoint y: 438, distance: 129.8
click at [495, 321] on button "OK" at bounding box center [499, 322] width 68 height 34
